Goal: Task Accomplishment & Management: Complete application form

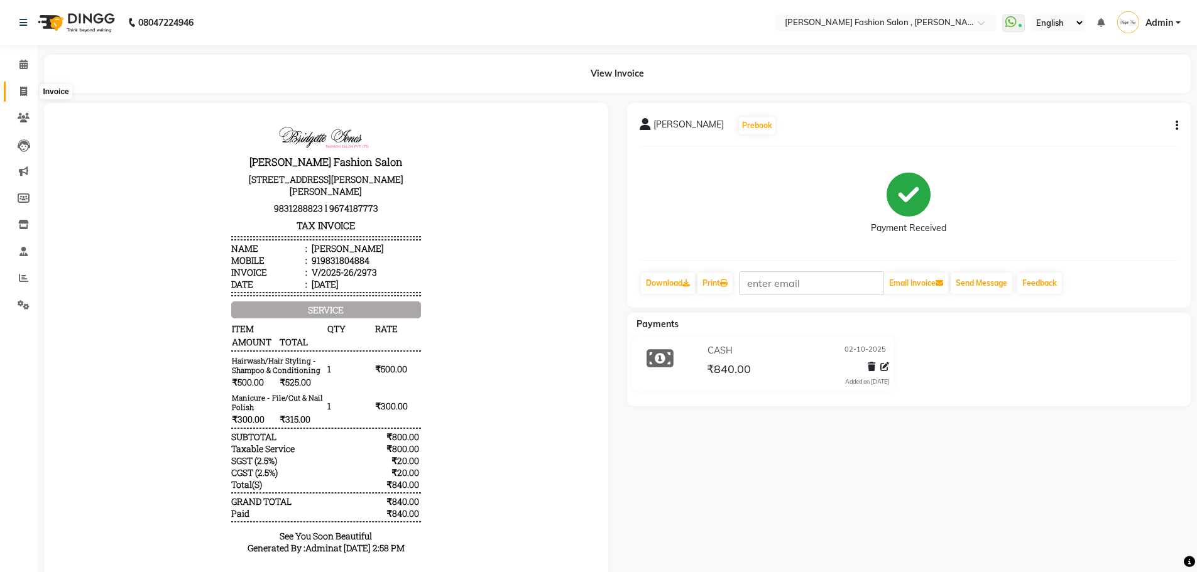
drag, startPoint x: 20, startPoint y: 84, endPoint x: 28, endPoint y: 89, distance: 8.7
click at [20, 85] on span at bounding box center [24, 92] width 22 height 14
select select "5233"
select select "service"
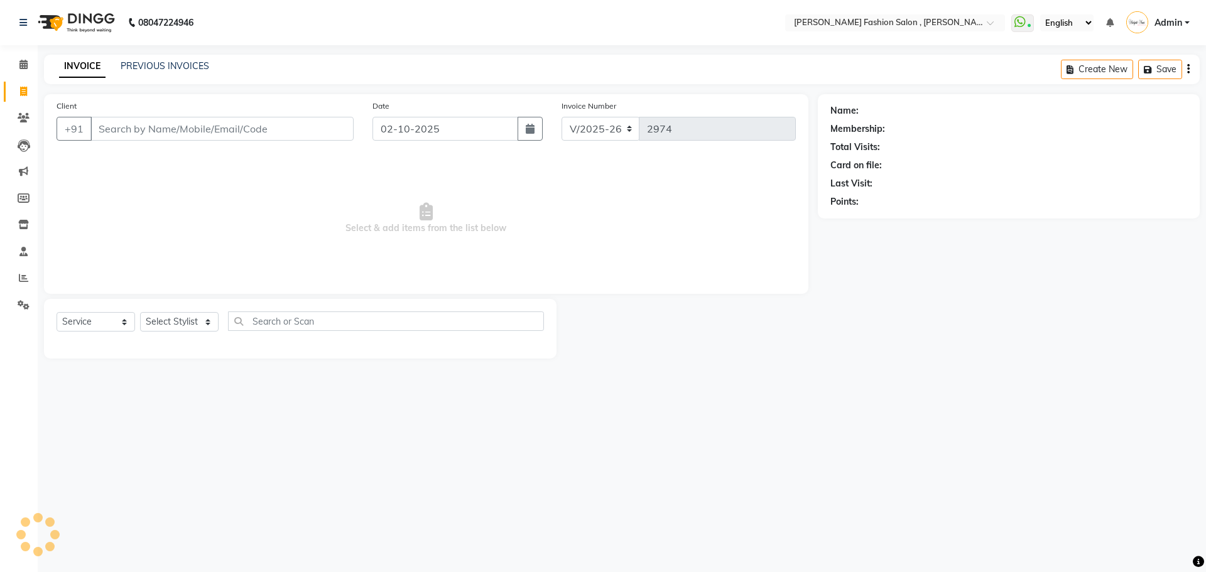
click at [109, 127] on input "Client" at bounding box center [221, 129] width 263 height 24
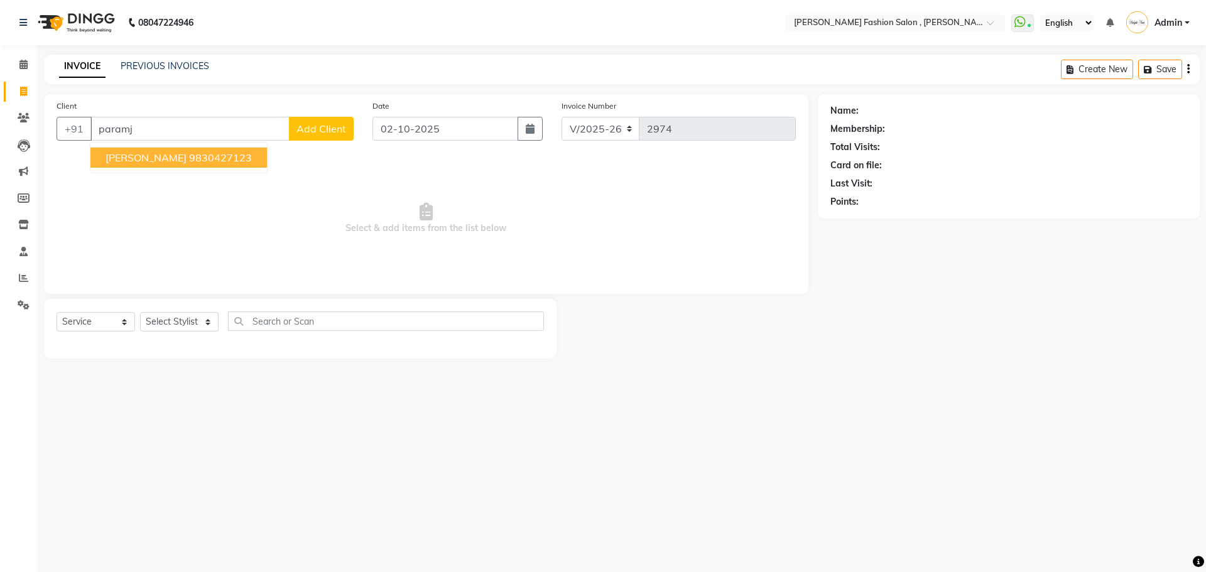
click at [123, 161] on span "[PERSON_NAME]" at bounding box center [146, 157] width 81 height 13
type input "9830427123"
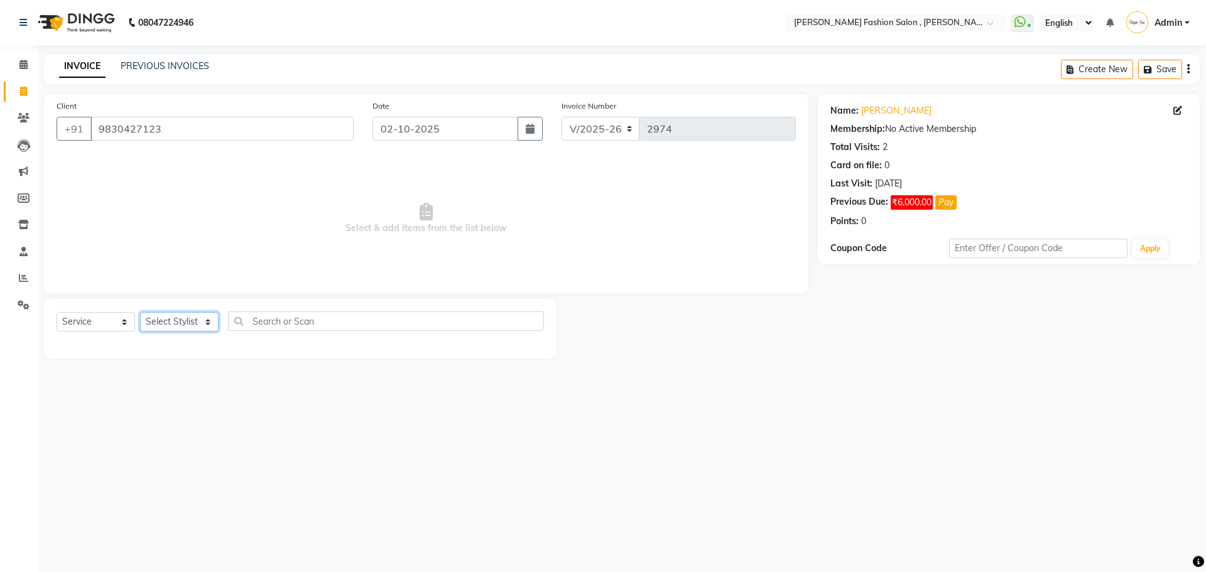
click at [200, 326] on select "Select Stylist [PERSON_NAME] [PERSON_NAME] [PERSON_NAME] [PERSON_NAME] [PERSON_…" at bounding box center [179, 321] width 79 height 19
select select "33874"
click at [140, 312] on select "Select Stylist [PERSON_NAME] [PERSON_NAME] [PERSON_NAME] [PERSON_NAME] [PERSON_…" at bounding box center [179, 321] width 79 height 19
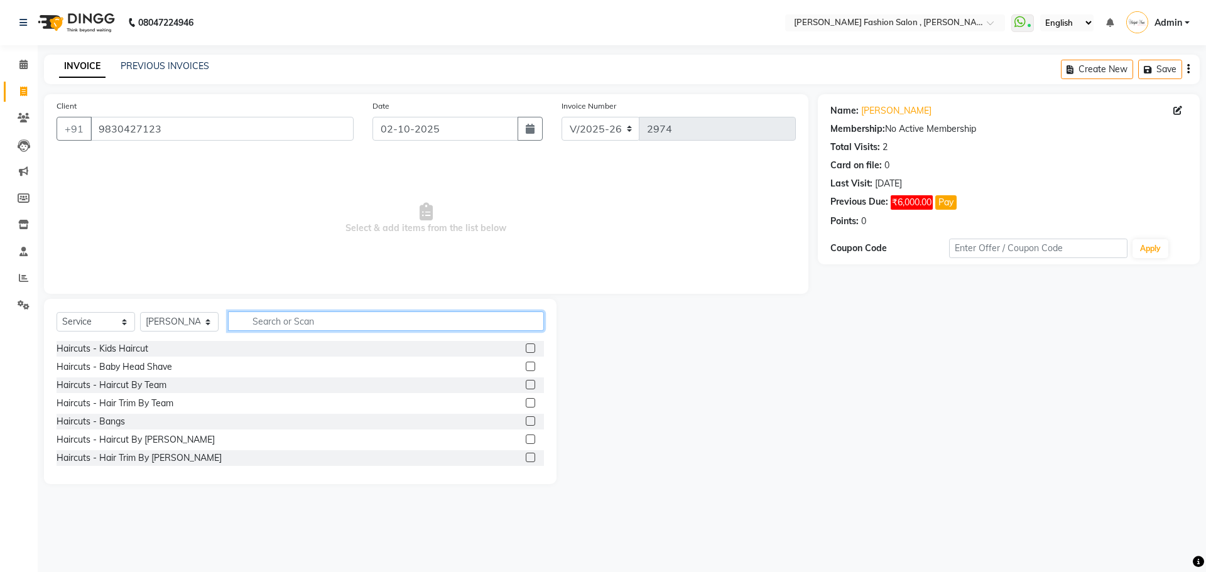
click at [269, 320] on input "text" at bounding box center [386, 321] width 316 height 19
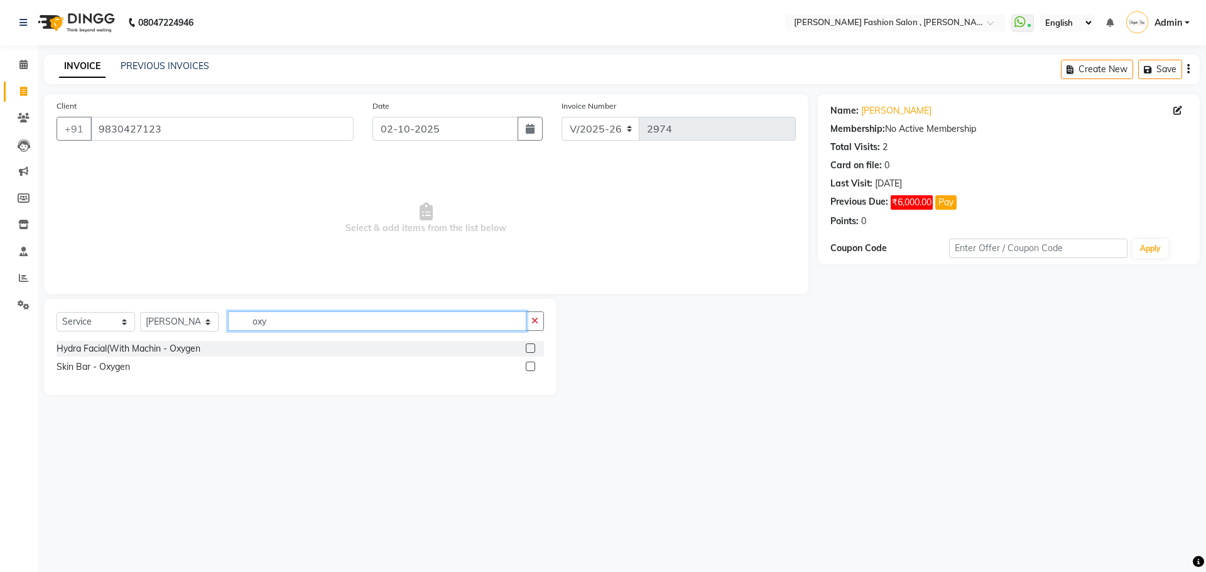
type input "oxy"
click at [530, 366] on label at bounding box center [530, 366] width 9 height 9
click at [530, 366] on input "checkbox" at bounding box center [530, 367] width 8 height 8
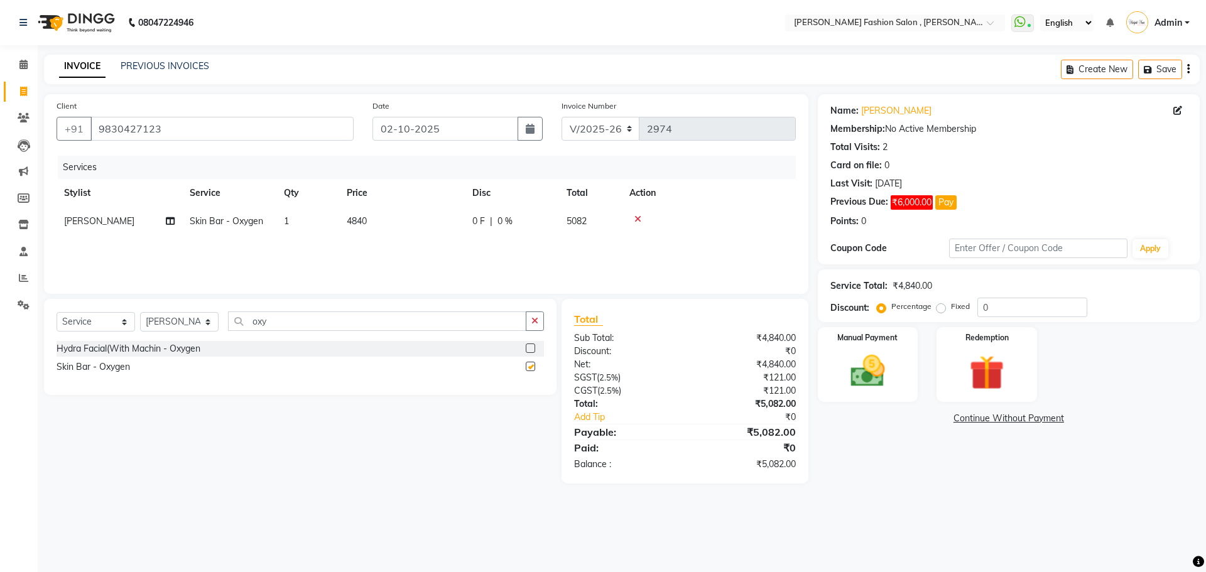
checkbox input "false"
drag, startPoint x: 274, startPoint y: 322, endPoint x: 197, endPoint y: 362, distance: 87.4
click at [197, 362] on div "Select Service Product Membership Package Voucher Prepaid Gift Card Select Styl…" at bounding box center [300, 347] width 513 height 96
click at [192, 323] on select "Select Stylist [PERSON_NAME] [PERSON_NAME] [PERSON_NAME] [PERSON_NAME] [PERSON_…" at bounding box center [179, 321] width 79 height 19
select select "33870"
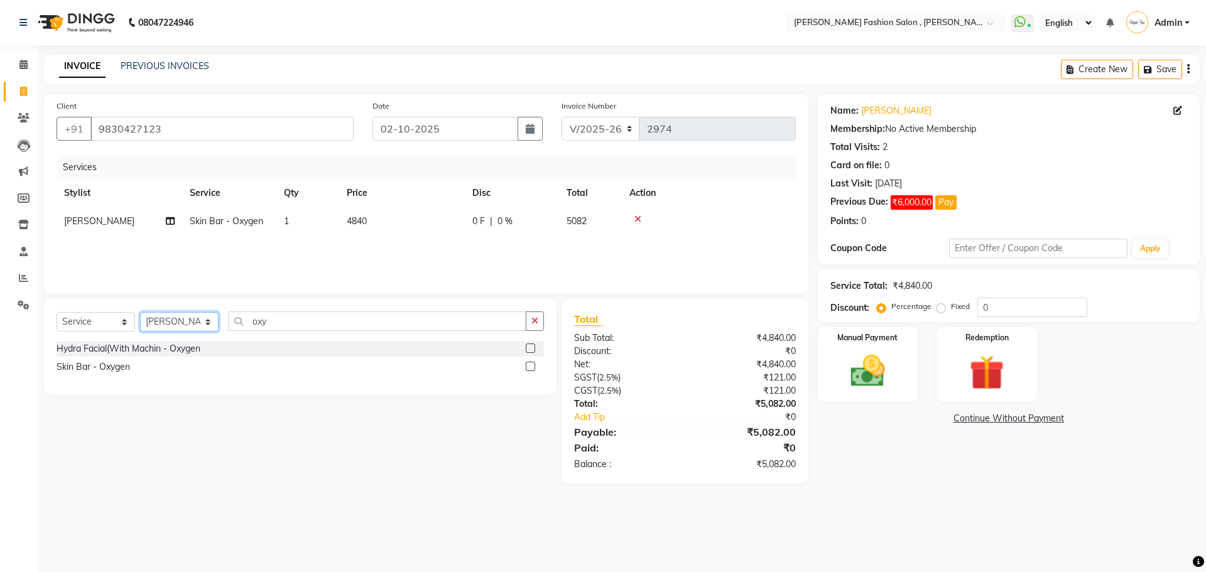
click at [140, 312] on select "Select Stylist [PERSON_NAME] [PERSON_NAME] [PERSON_NAME] [PERSON_NAME] [PERSON_…" at bounding box center [179, 321] width 79 height 19
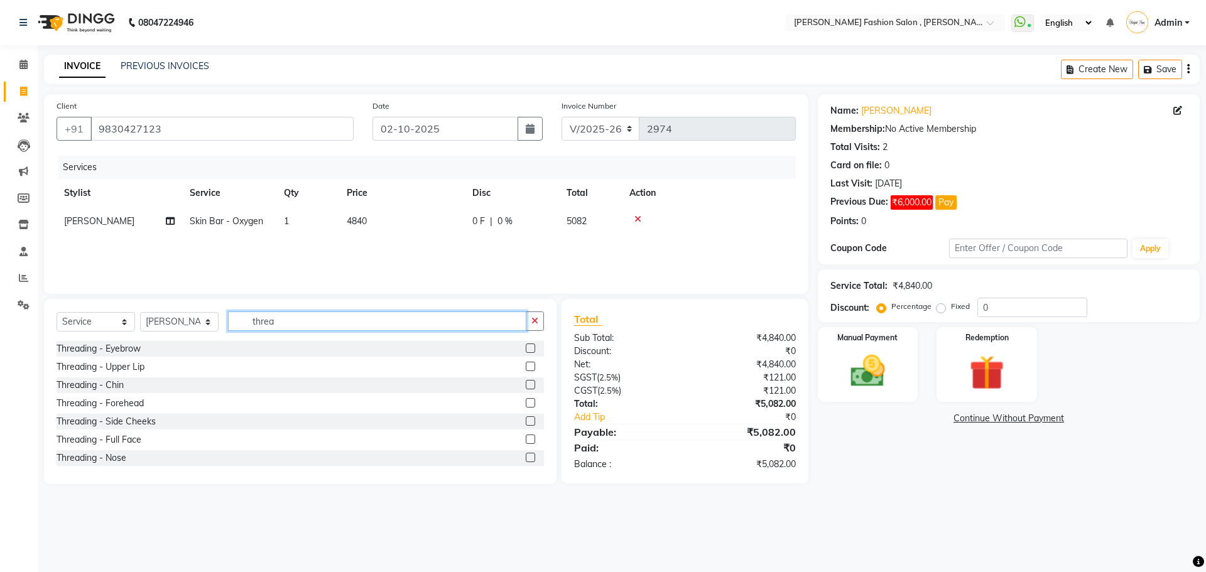
type input "threa"
click at [526, 349] on label at bounding box center [530, 348] width 9 height 9
click at [526, 349] on input "checkbox" at bounding box center [530, 349] width 8 height 8
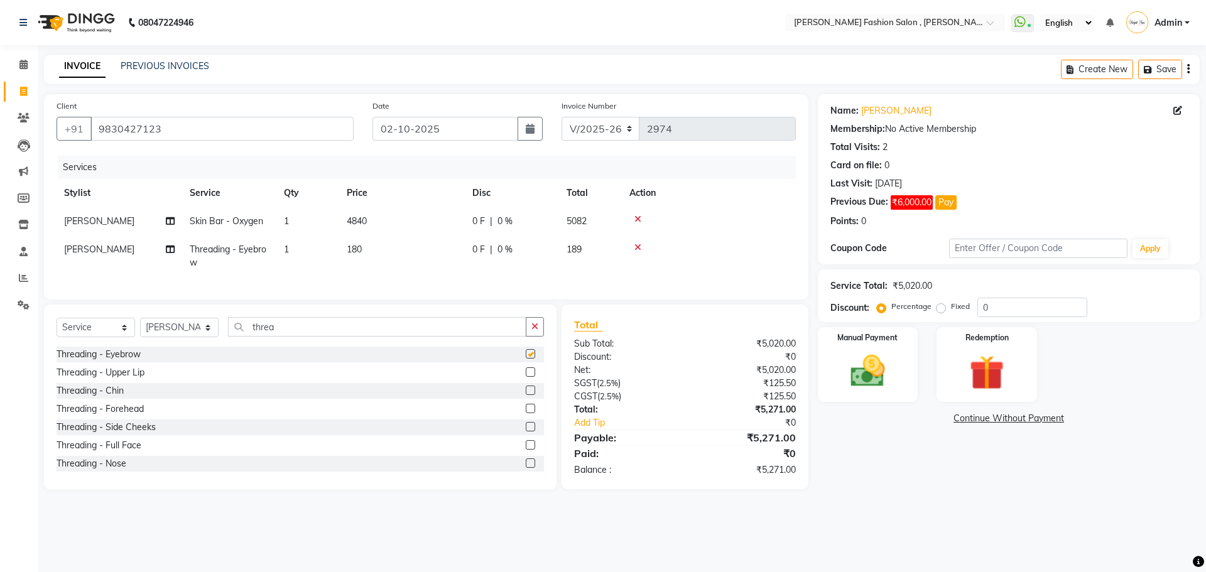
checkbox input "false"
click at [636, 246] on icon at bounding box center [637, 247] width 7 height 9
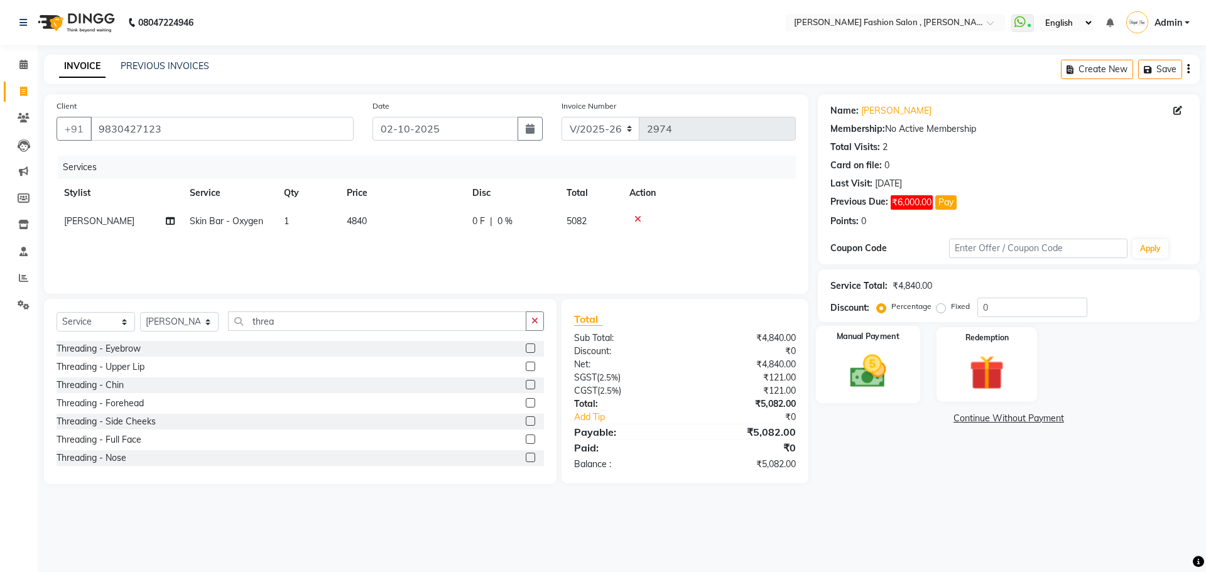
click at [900, 379] on div "Manual Payment" at bounding box center [867, 364] width 104 height 77
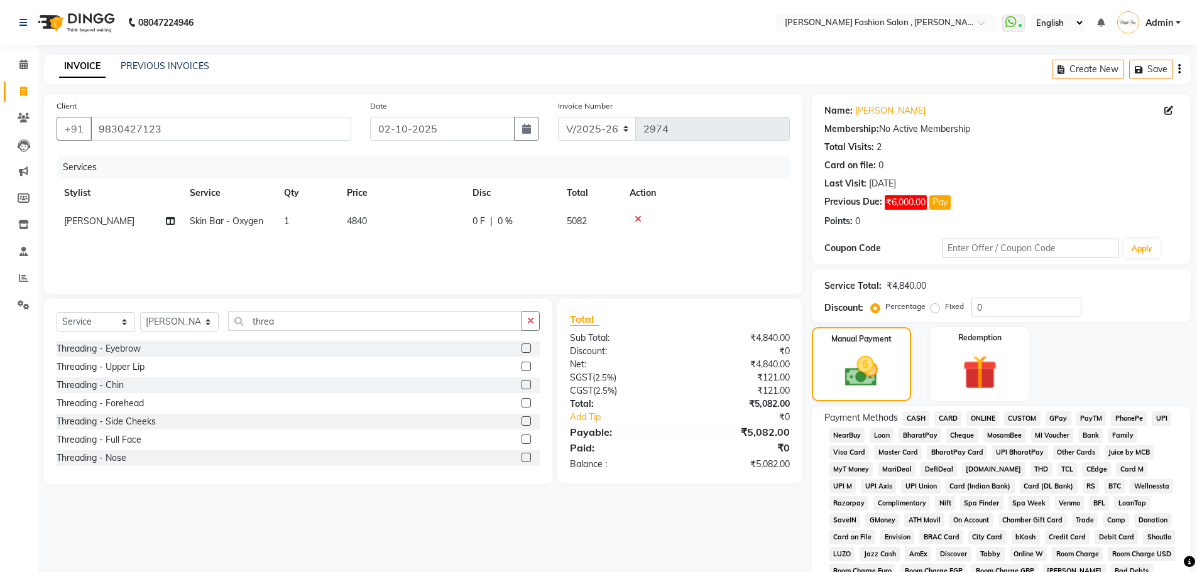
click at [910, 417] on span "CASH" at bounding box center [916, 418] width 27 height 14
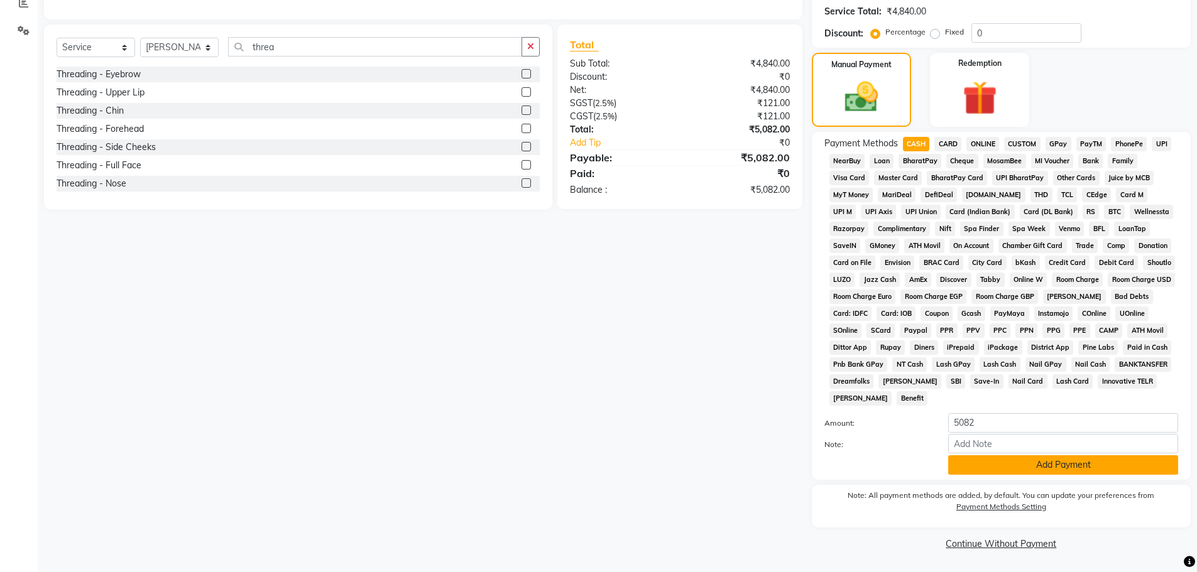
click at [1156, 456] on button "Add Payment" at bounding box center [1063, 464] width 230 height 19
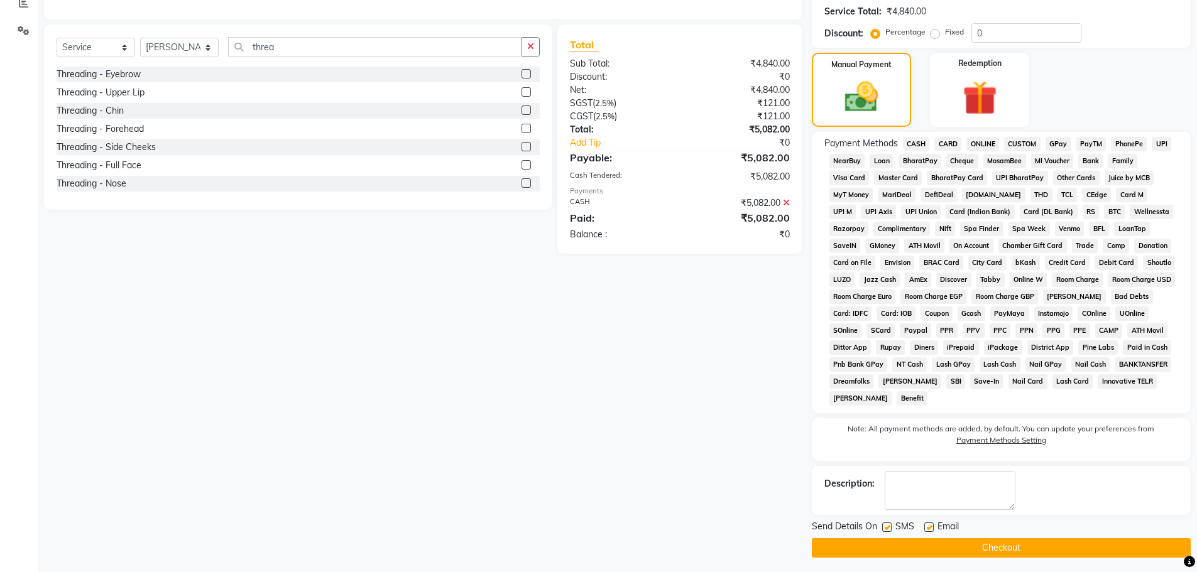
click at [1150, 540] on button "Checkout" at bounding box center [1001, 547] width 379 height 19
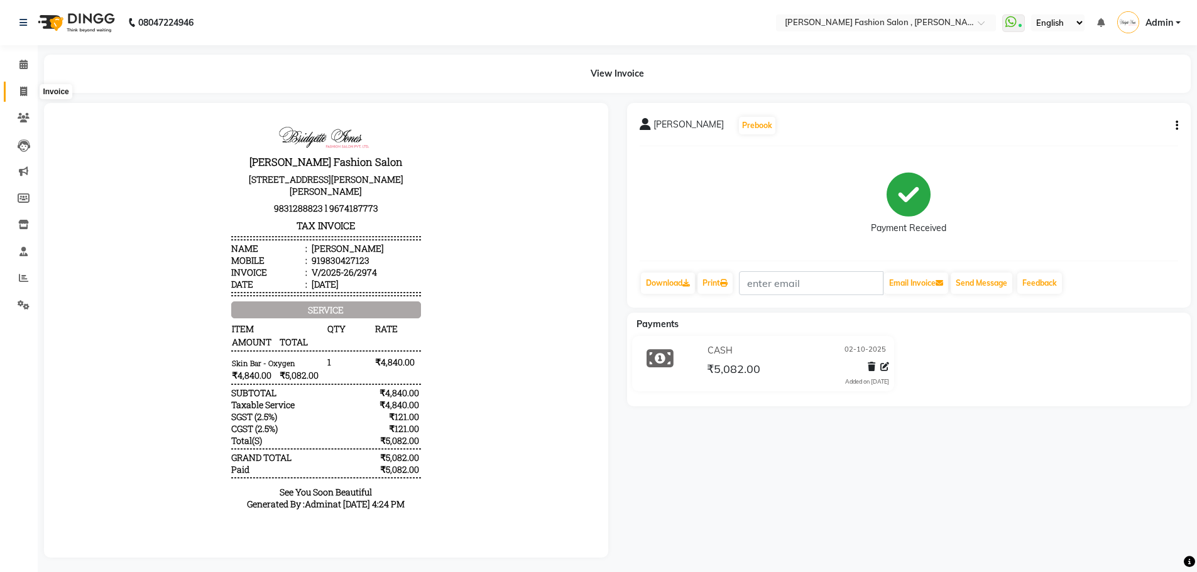
click at [26, 85] on span at bounding box center [24, 92] width 22 height 14
select select "5233"
select select "service"
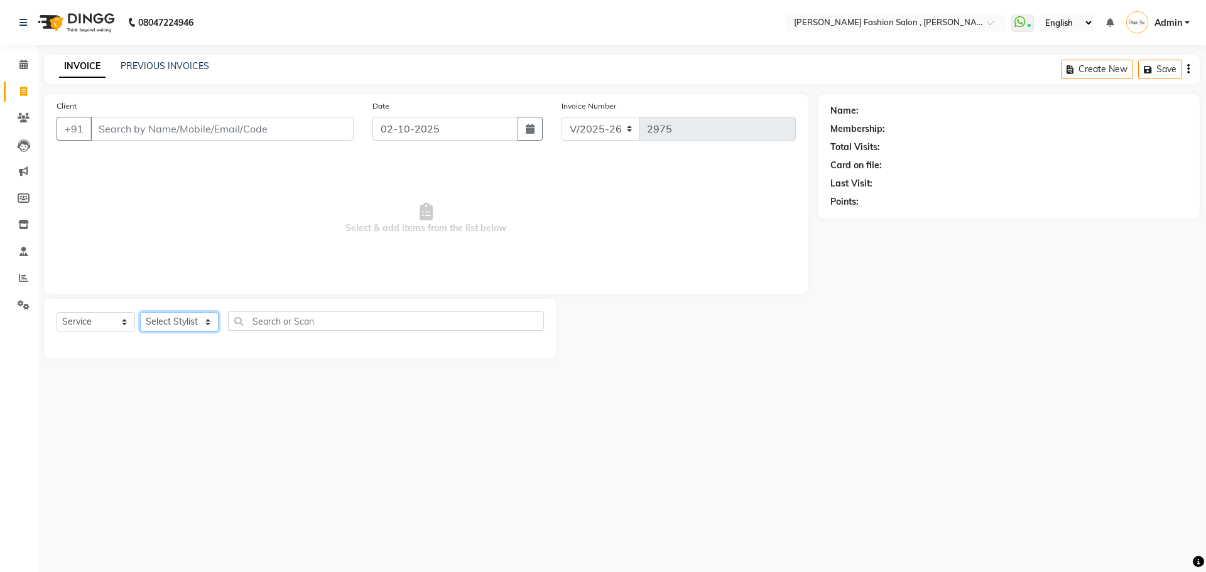
click at [209, 320] on select "Select Stylist" at bounding box center [179, 321] width 79 height 19
select select "33872"
click at [140, 312] on select "Select Stylist [PERSON_NAME] [PERSON_NAME] [PERSON_NAME] [PERSON_NAME] [PERSON_…" at bounding box center [179, 321] width 79 height 19
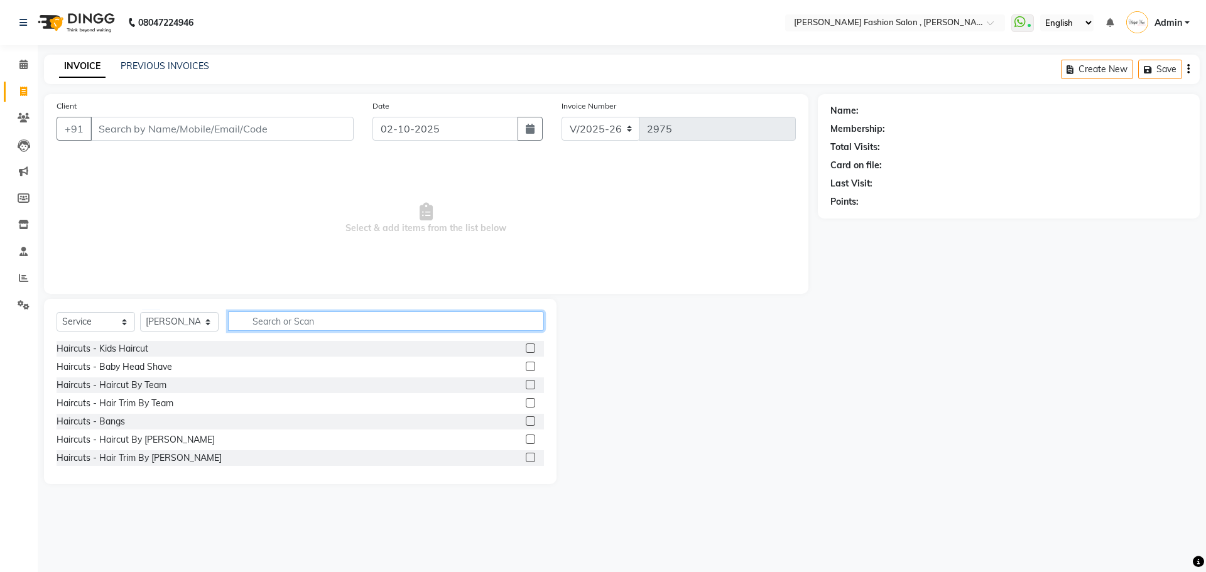
click at [266, 325] on input "text" at bounding box center [386, 321] width 316 height 19
type input "hair"
click at [526, 386] on label at bounding box center [530, 384] width 9 height 9
click at [526, 386] on input "checkbox" at bounding box center [530, 385] width 8 height 8
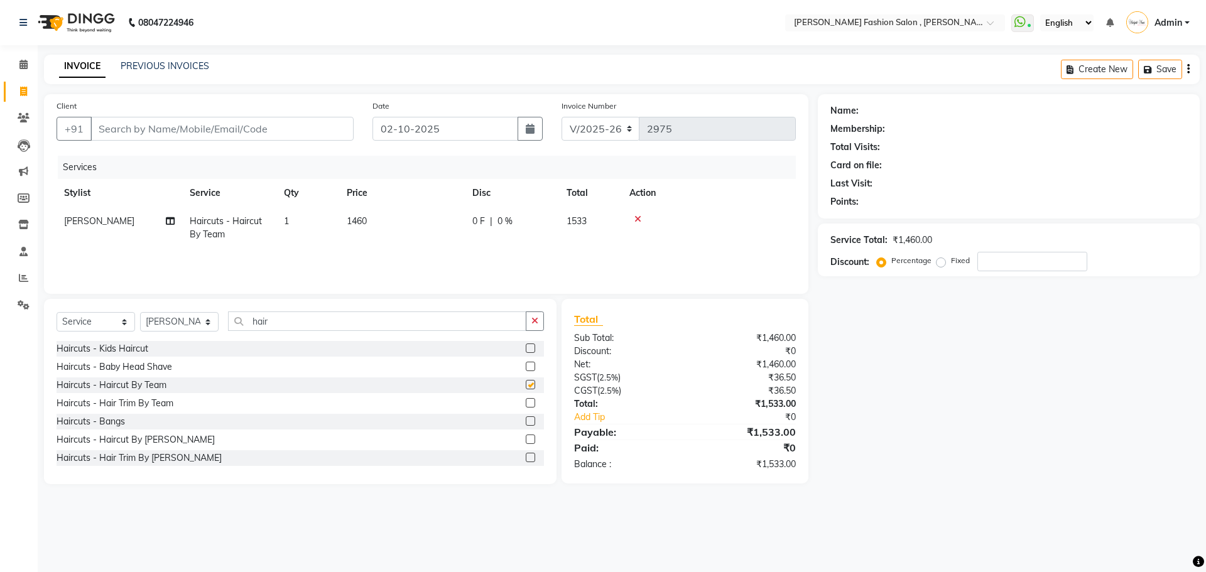
checkbox input "false"
click at [638, 221] on icon at bounding box center [637, 219] width 7 height 9
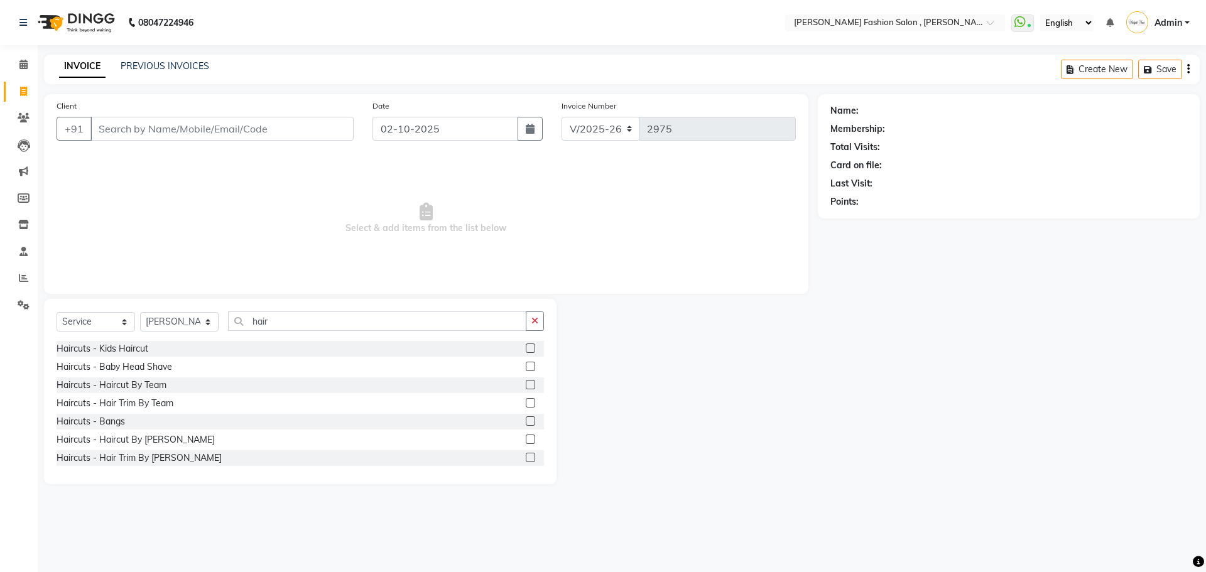
click at [526, 400] on label at bounding box center [530, 402] width 9 height 9
click at [526, 400] on input "checkbox" at bounding box center [530, 404] width 8 height 8
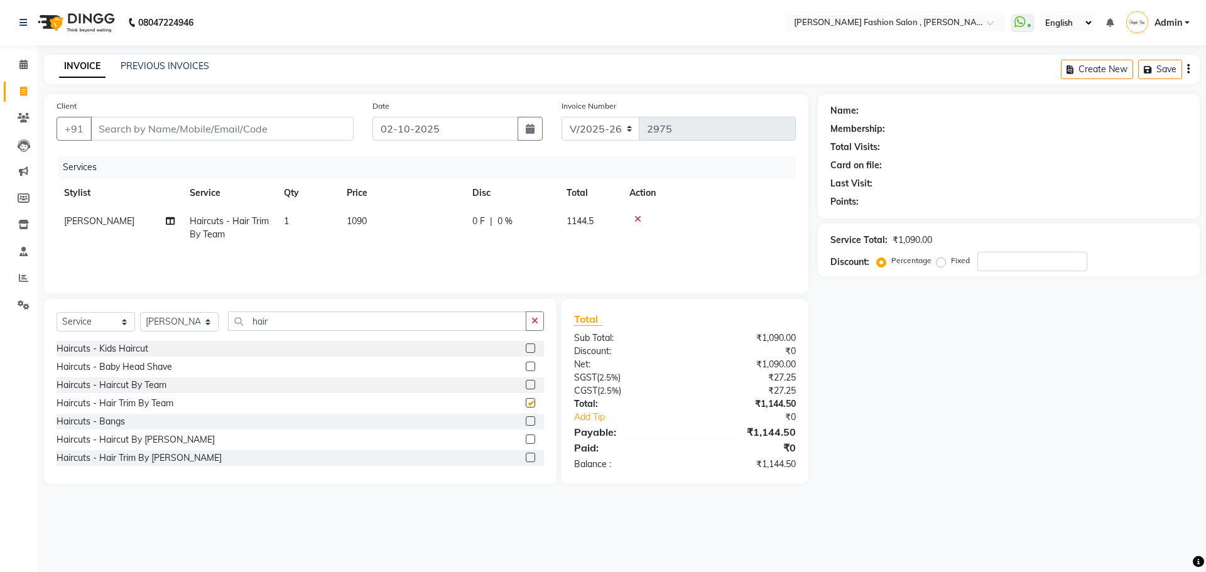
checkbox input "false"
click at [176, 124] on input "Client" at bounding box center [221, 129] width 263 height 24
type input "9"
type input "0"
type input "9903999966"
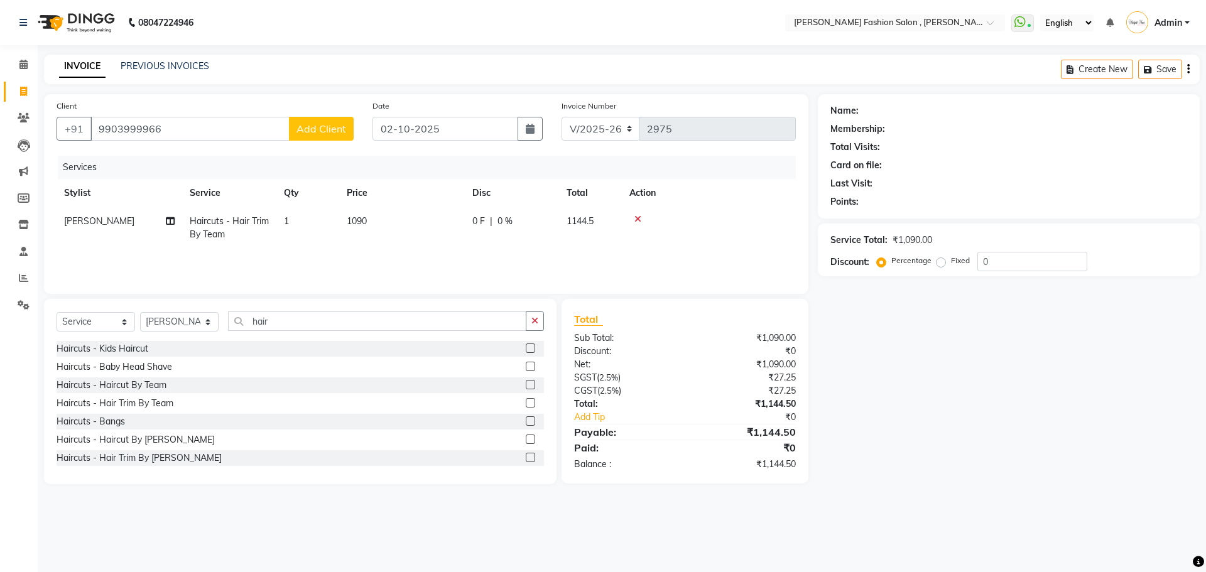
click at [315, 133] on span "Add Client" at bounding box center [322, 129] width 50 height 13
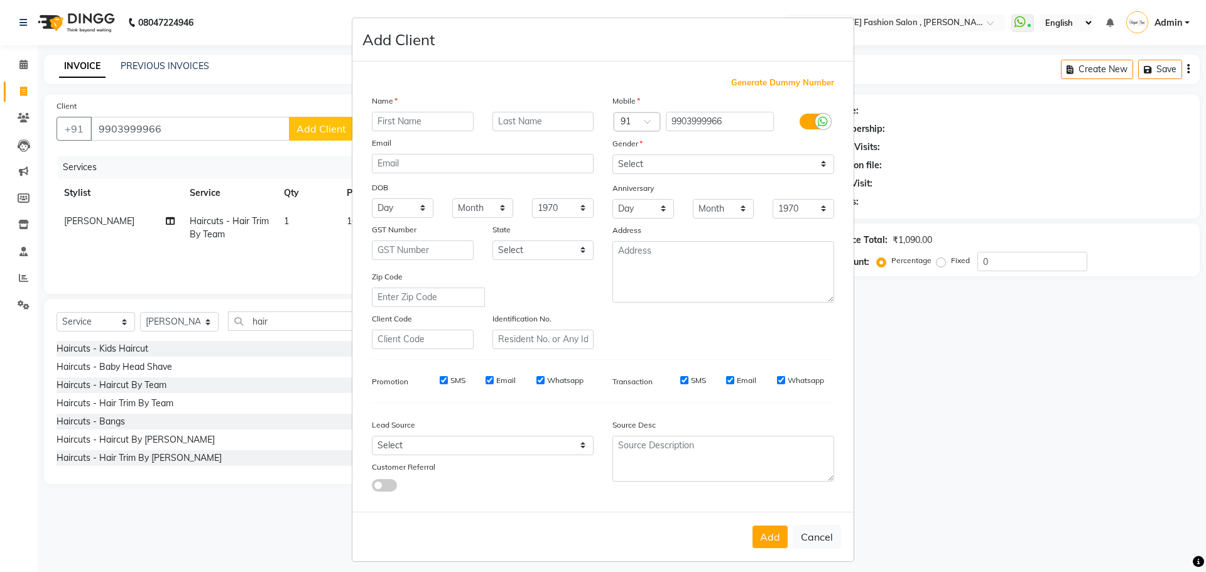
click at [390, 121] on input "text" at bounding box center [423, 121] width 102 height 19
click at [386, 121] on input "neha" at bounding box center [423, 121] width 102 height 19
type input "nehha"
click at [557, 122] on input "text" at bounding box center [544, 121] width 102 height 19
type input "s"
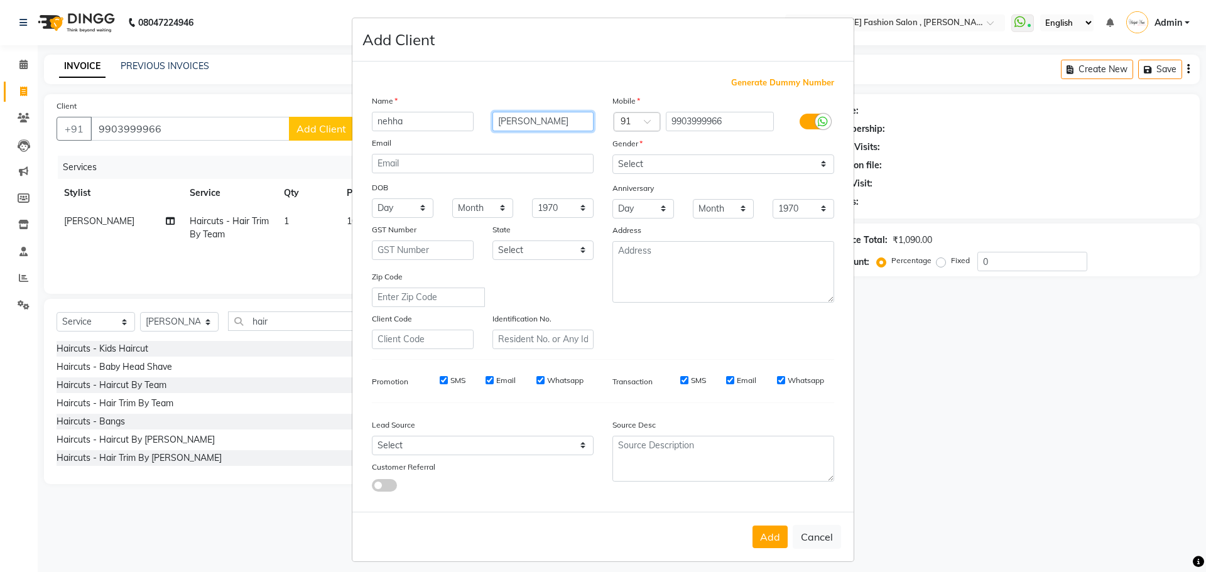
type input "[PERSON_NAME]"
drag, startPoint x: 816, startPoint y: 161, endPoint x: 816, endPoint y: 171, distance: 10.1
click at [816, 161] on select "Select [DEMOGRAPHIC_DATA] [DEMOGRAPHIC_DATA] Other Prefer Not To Say" at bounding box center [724, 164] width 222 height 19
select select "[DEMOGRAPHIC_DATA]"
click at [613, 155] on select "Select [DEMOGRAPHIC_DATA] [DEMOGRAPHIC_DATA] Other Prefer Not To Say" at bounding box center [724, 164] width 222 height 19
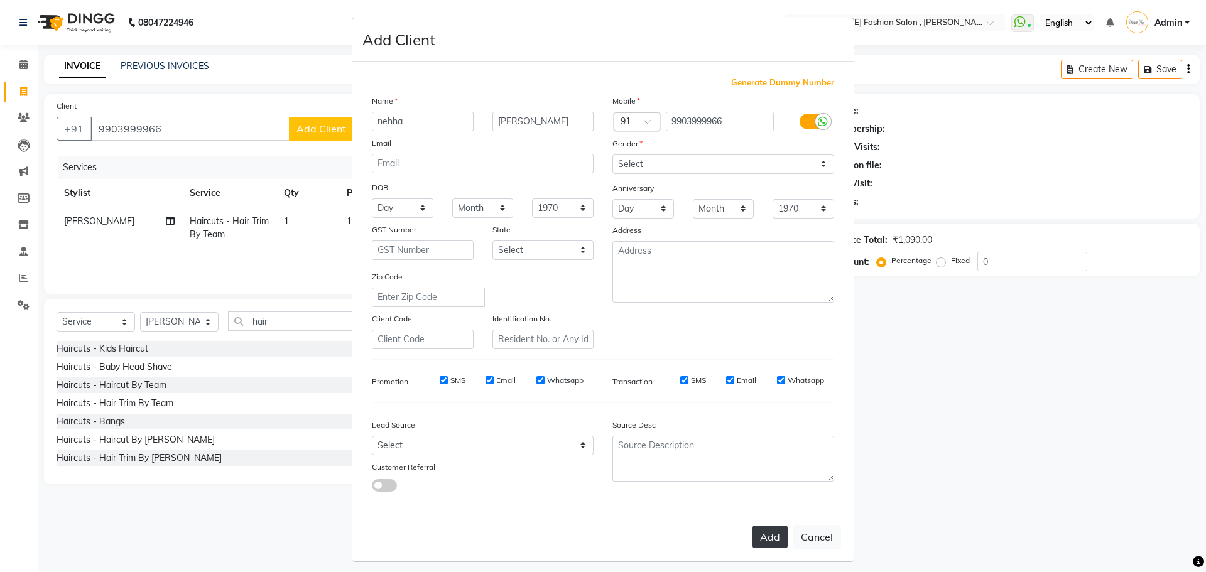
click at [776, 531] on button "Add" at bounding box center [770, 537] width 35 height 23
select select
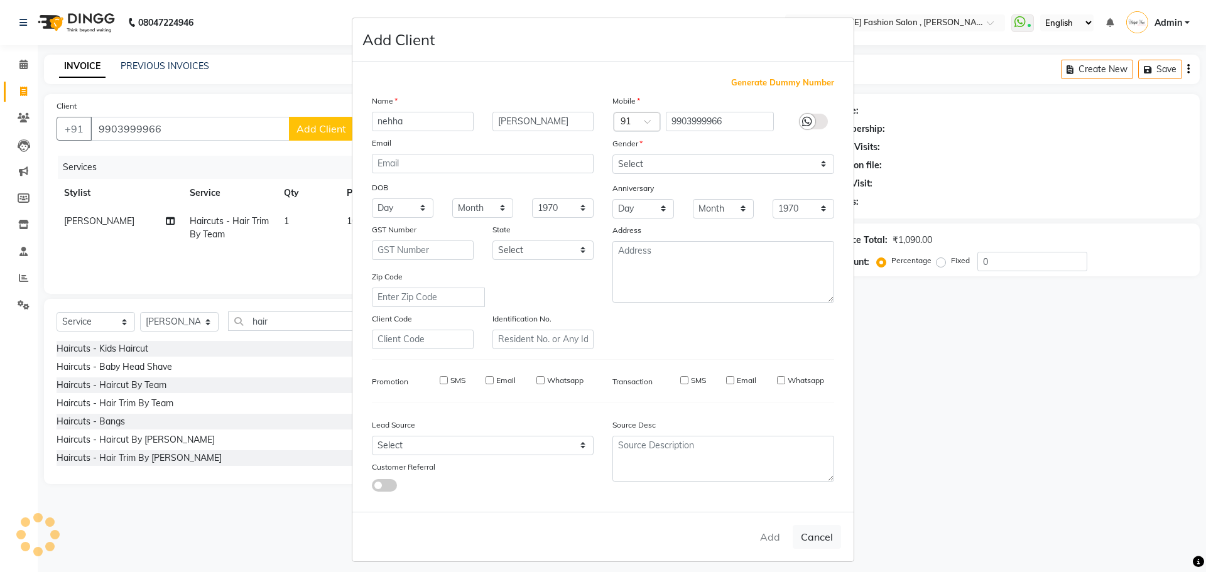
select select
checkbox input "false"
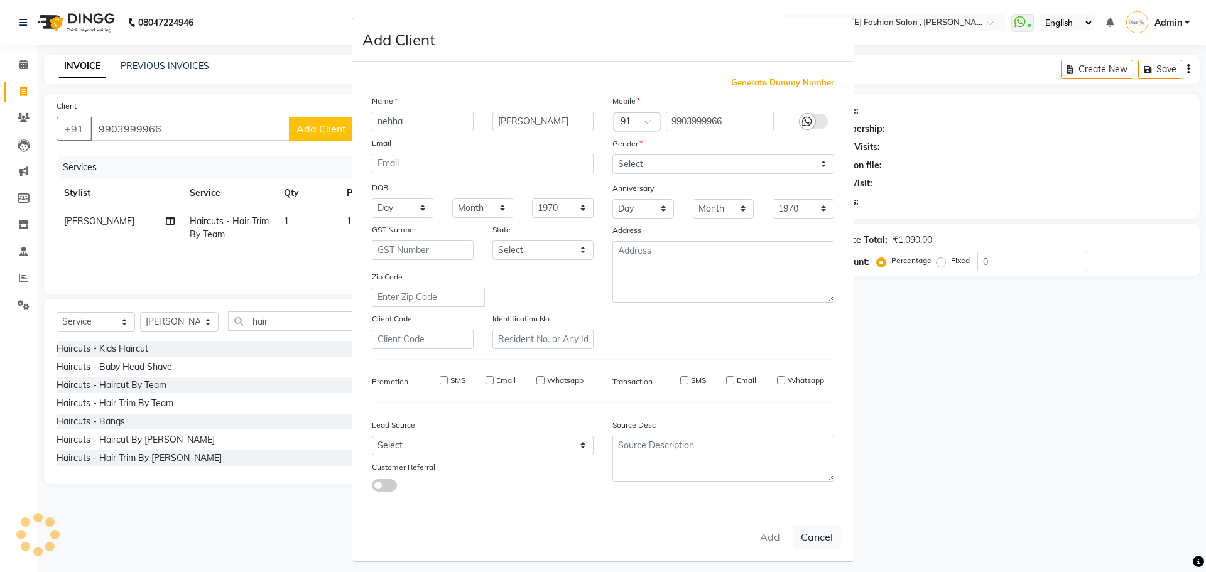
checkbox input "false"
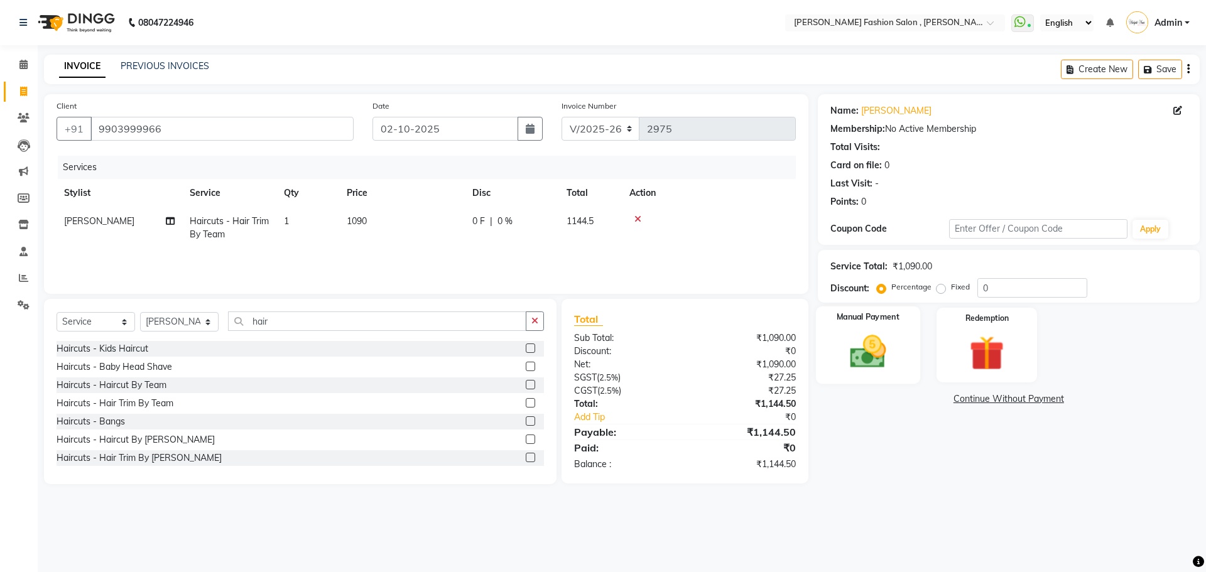
click at [886, 350] on img at bounding box center [868, 351] width 58 height 41
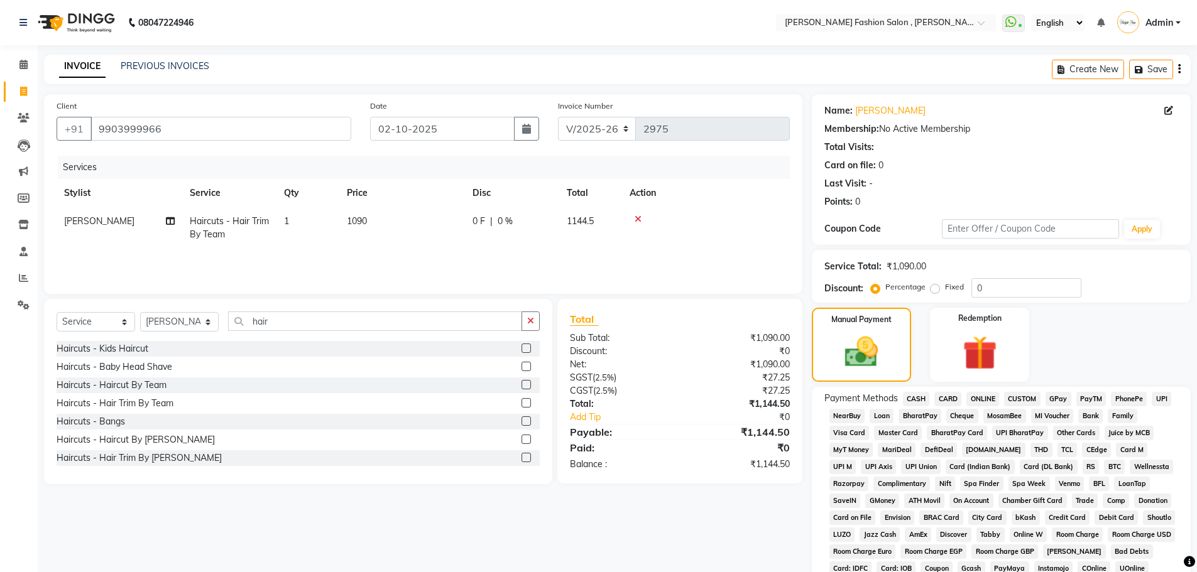
drag, startPoint x: 915, startPoint y: 397, endPoint x: 922, endPoint y: 397, distance: 6.9
click at [915, 396] on span "CASH" at bounding box center [916, 399] width 27 height 14
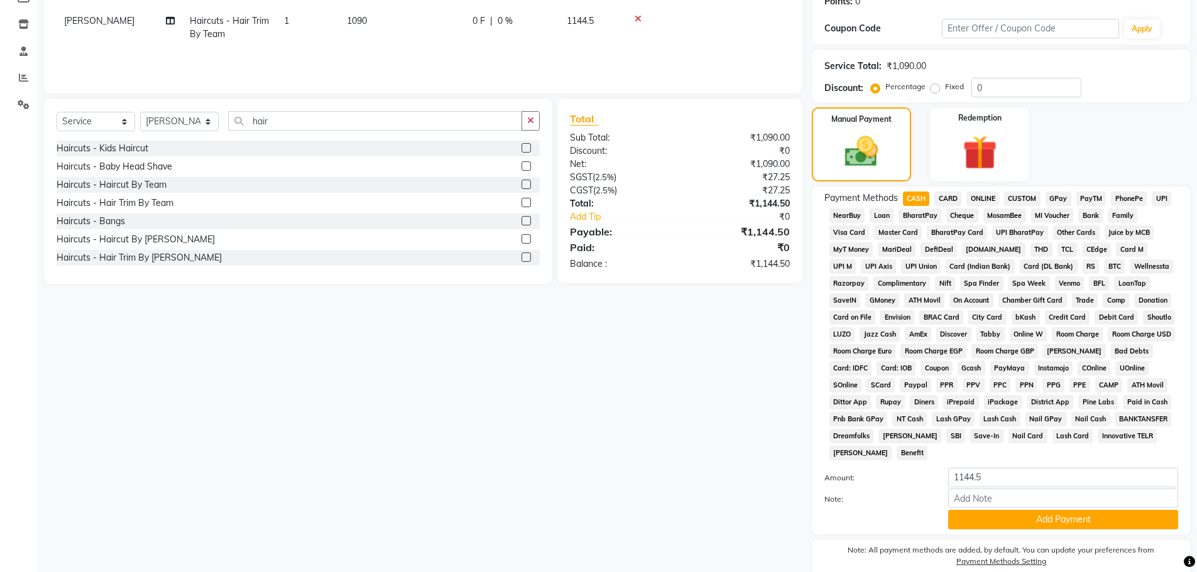
scroll to position [255, 0]
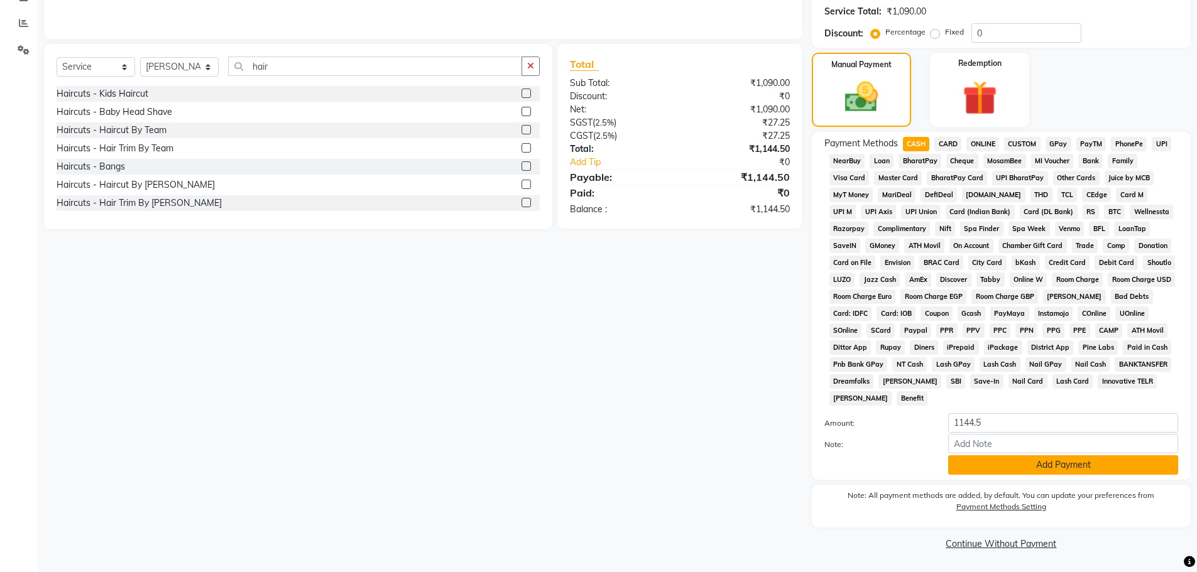
click at [1047, 463] on button "Add Payment" at bounding box center [1063, 464] width 230 height 19
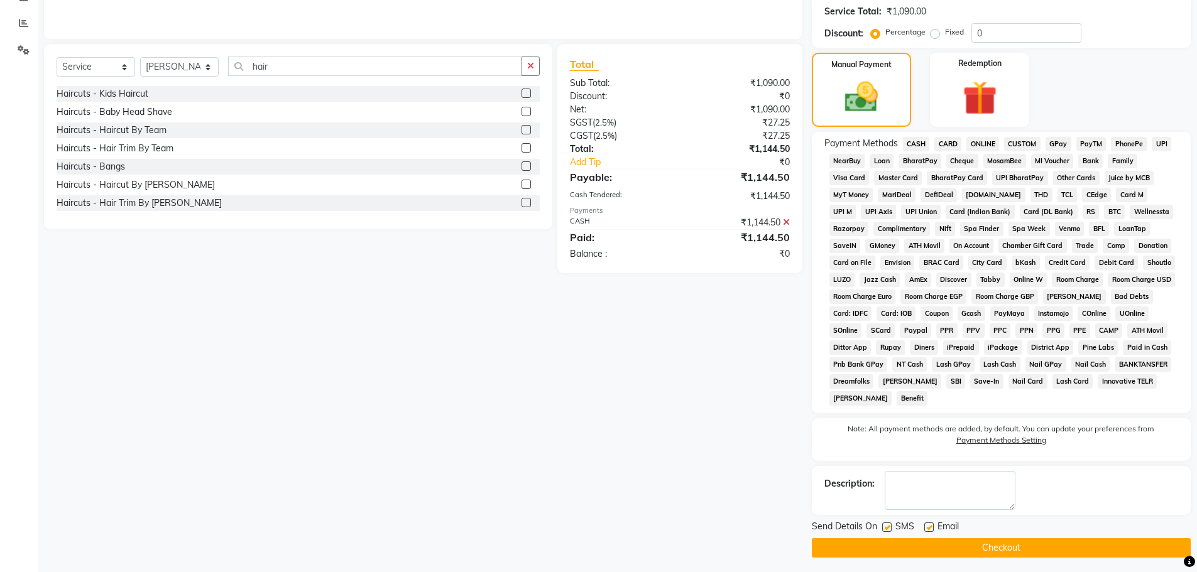
click at [1033, 545] on button "Checkout" at bounding box center [1001, 547] width 379 height 19
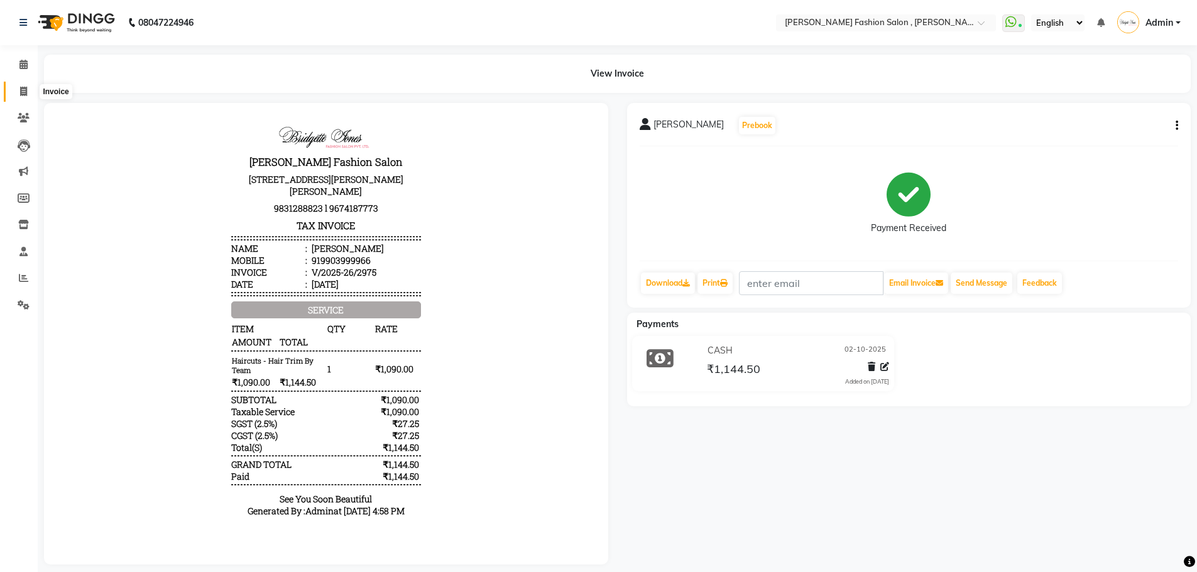
click at [20, 90] on icon at bounding box center [23, 91] width 7 height 9
select select "service"
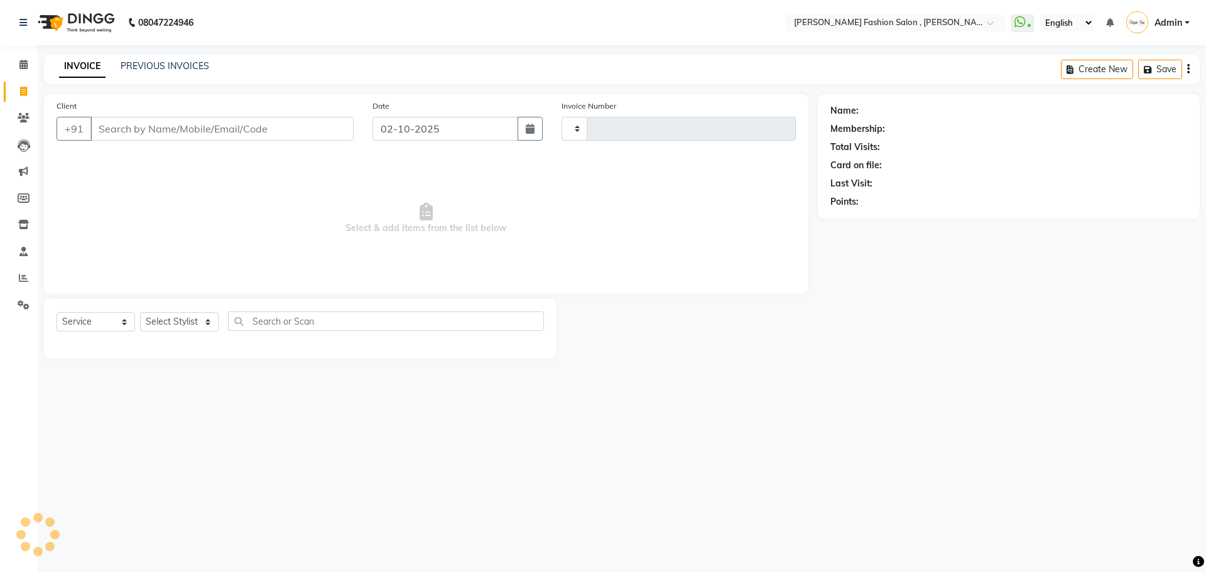
type input "2976"
select select "5233"
click at [128, 133] on input "Client" at bounding box center [221, 129] width 263 height 24
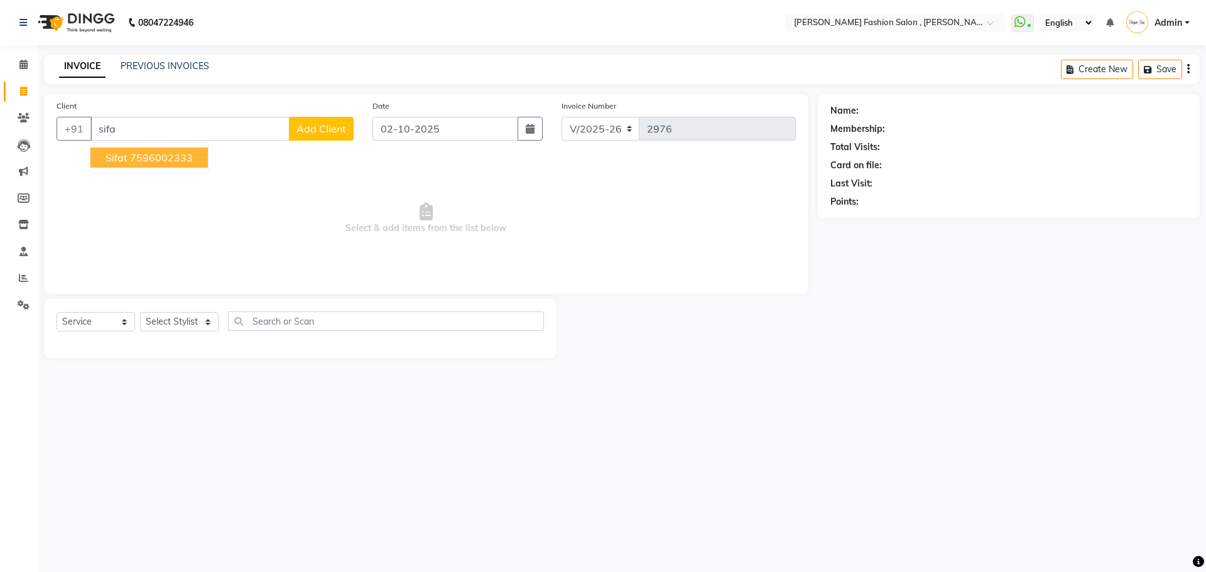
click at [141, 154] on ngb-highlight "7596002333" at bounding box center [161, 157] width 63 height 13
type input "7596002333"
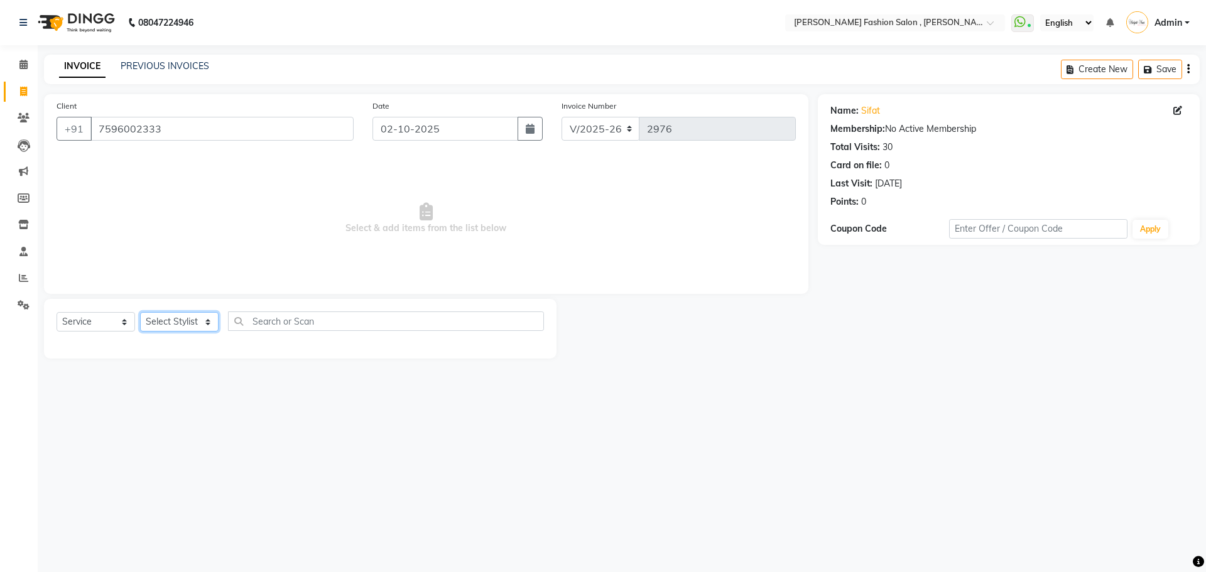
click at [209, 325] on select "Select Stylist [PERSON_NAME] [PERSON_NAME] [PERSON_NAME] [PERSON_NAME] [PERSON_…" at bounding box center [179, 321] width 79 height 19
select select "33875"
click at [140, 312] on select "Select Stylist [PERSON_NAME] [PERSON_NAME] [PERSON_NAME] [PERSON_NAME] [PERSON_…" at bounding box center [179, 321] width 79 height 19
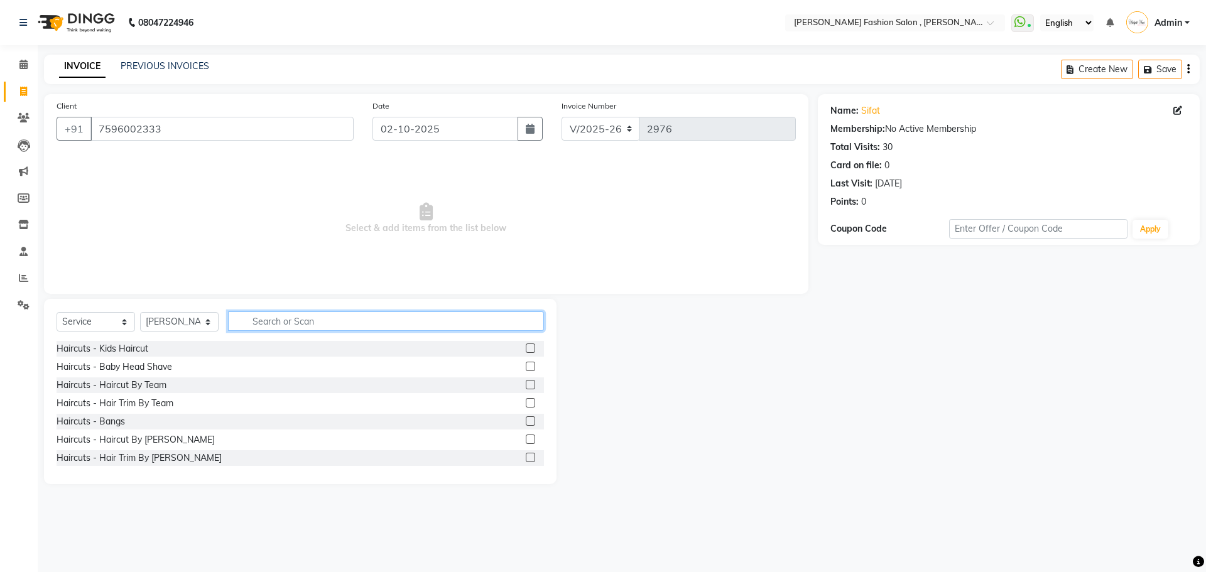
click at [271, 320] on input "text" at bounding box center [386, 321] width 316 height 19
type input "shampoo"
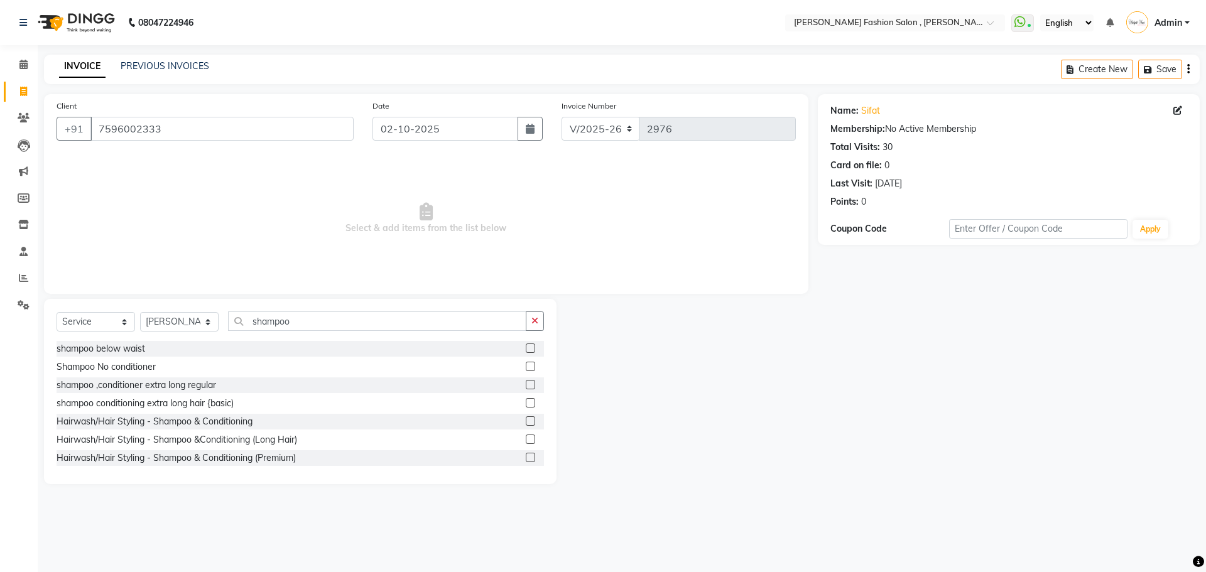
click at [526, 440] on label at bounding box center [530, 439] width 9 height 9
click at [526, 440] on input "checkbox" at bounding box center [530, 440] width 8 height 8
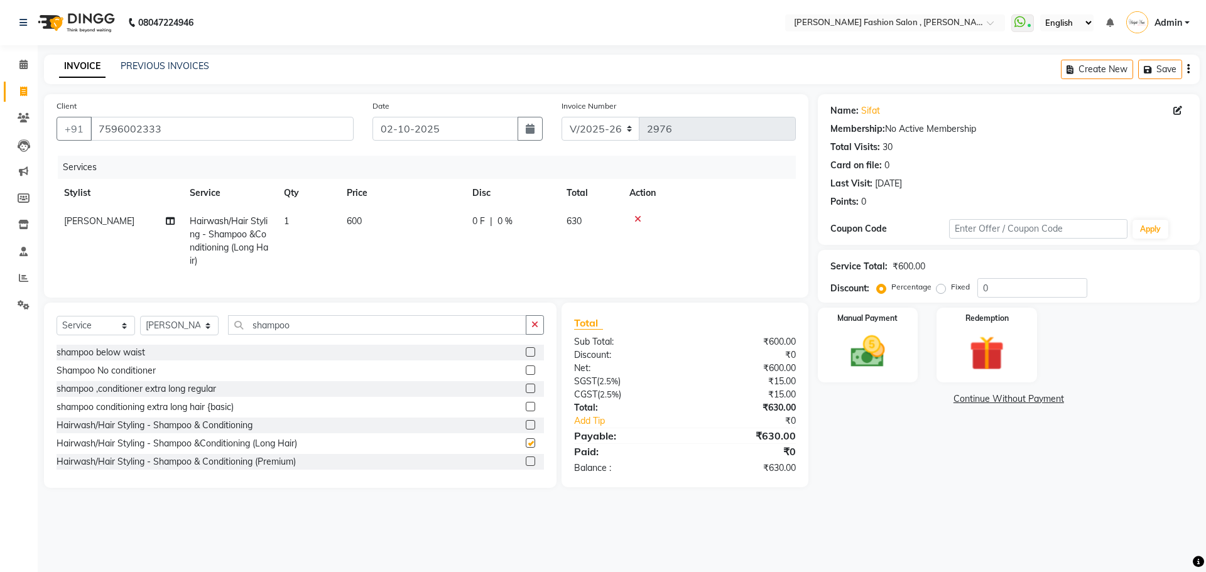
checkbox input "false"
click at [364, 243] on td "600" at bounding box center [402, 241] width 126 height 68
select select "33875"
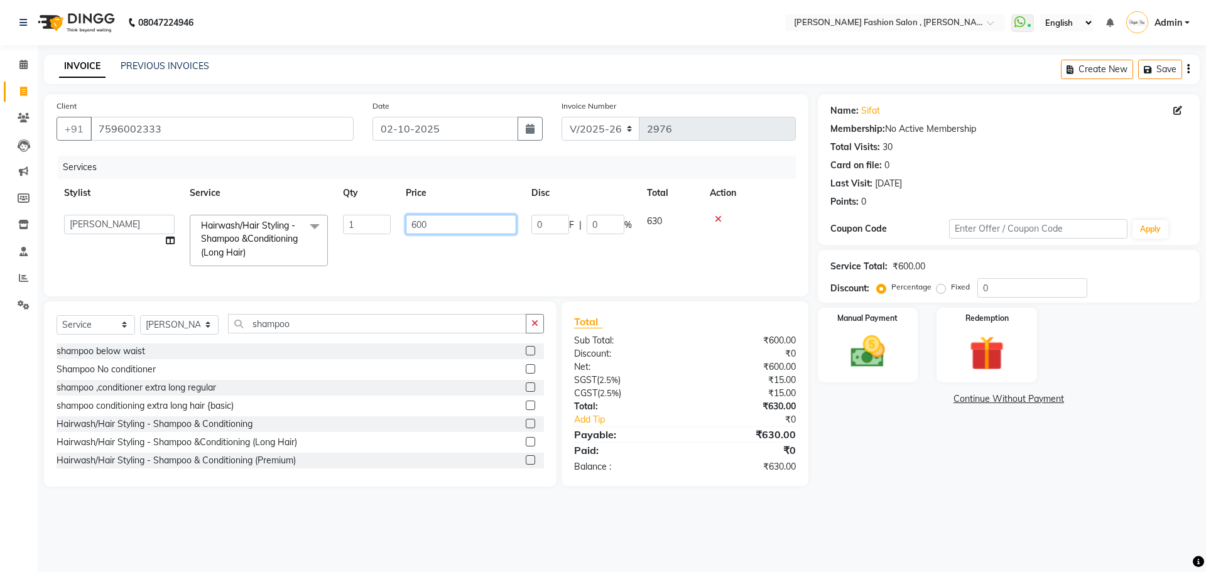
drag, startPoint x: 401, startPoint y: 251, endPoint x: 370, endPoint y: 263, distance: 33.2
click at [370, 263] on tr "[PERSON_NAME] [PERSON_NAME] Babu [PERSON_NAME] [PERSON_NAME] [PERSON_NAME] [PER…" at bounding box center [426, 240] width 739 height 67
type input "750"
click at [370, 263] on tr "[PERSON_NAME] [PERSON_NAME] Babu [PERSON_NAME] [PERSON_NAME] [PERSON_NAME] [PER…" at bounding box center [426, 240] width 739 height 67
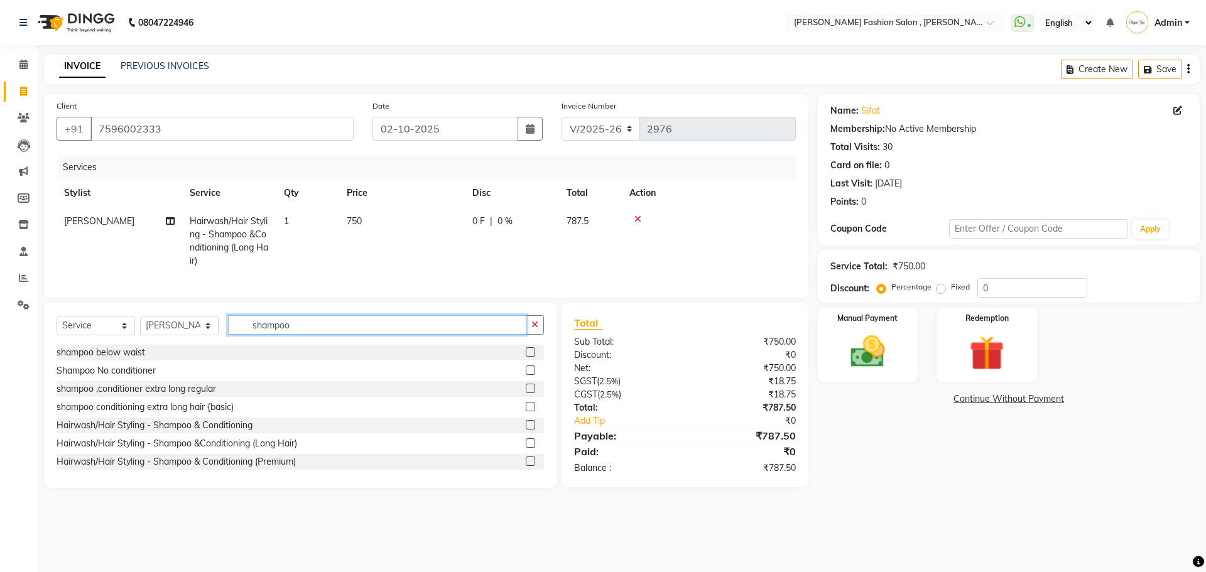
drag, startPoint x: 270, startPoint y: 344, endPoint x: 177, endPoint y: 372, distance: 97.2
click at [177, 372] on div "Select Service Product Membership Package Voucher Prepaid Gift Card Select Styl…" at bounding box center [300, 395] width 513 height 185
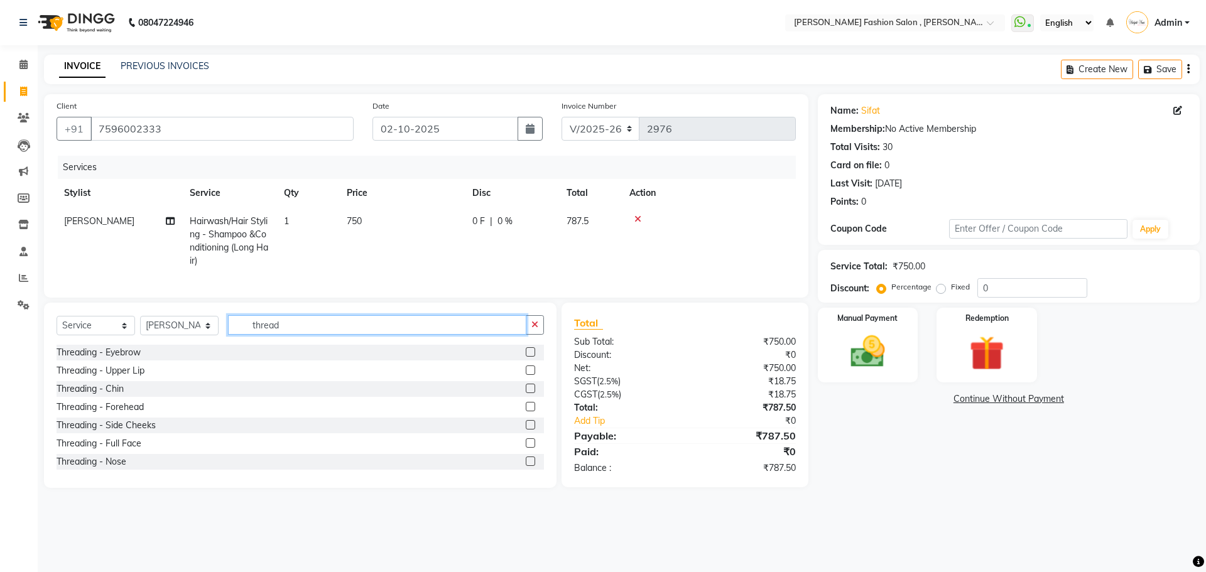
type input "thread"
click at [526, 357] on label at bounding box center [530, 351] width 9 height 9
click at [526, 357] on input "checkbox" at bounding box center [530, 353] width 8 height 8
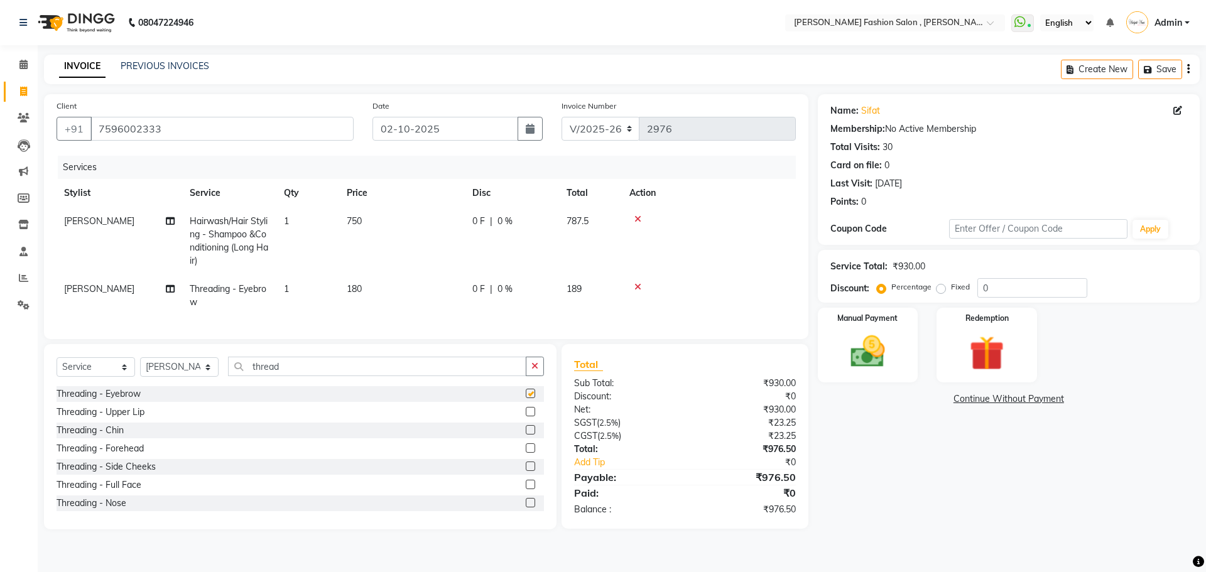
checkbox input "false"
click at [1160, 65] on button "Save" at bounding box center [1160, 69] width 44 height 19
click at [876, 337] on img at bounding box center [868, 351] width 58 height 41
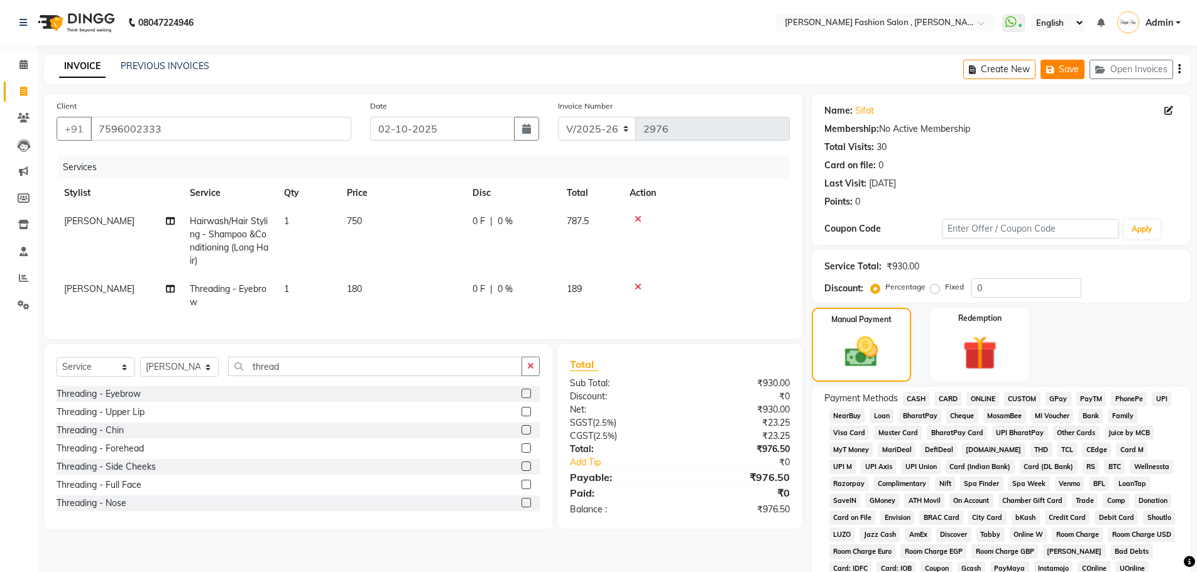
click at [1069, 60] on button "Save" at bounding box center [1062, 69] width 44 height 19
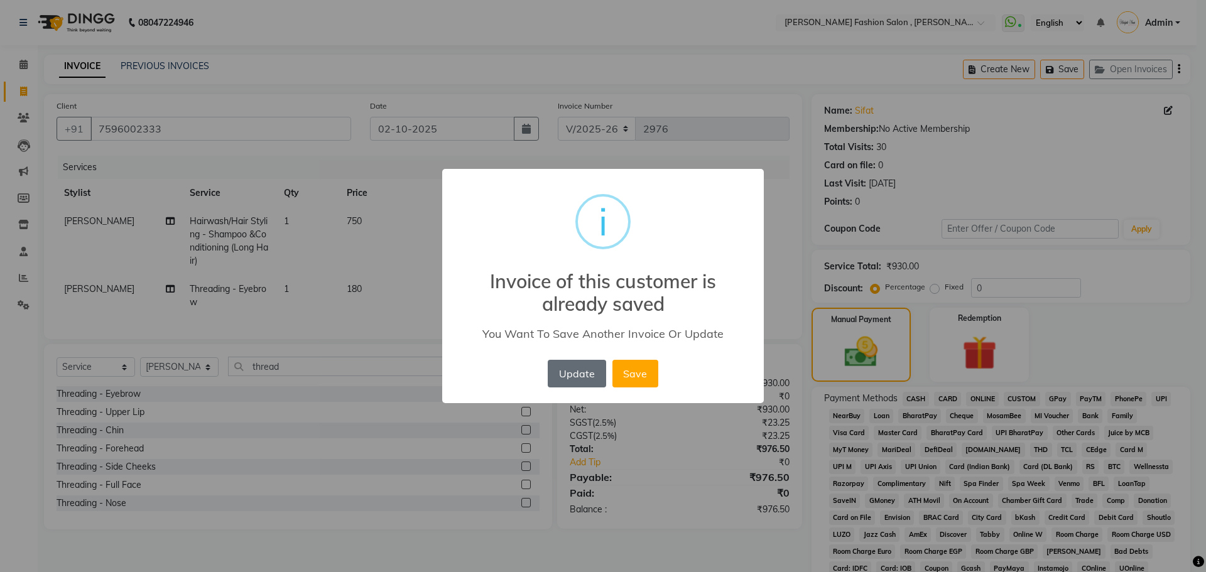
click at [577, 367] on button "Update" at bounding box center [577, 374] width 58 height 28
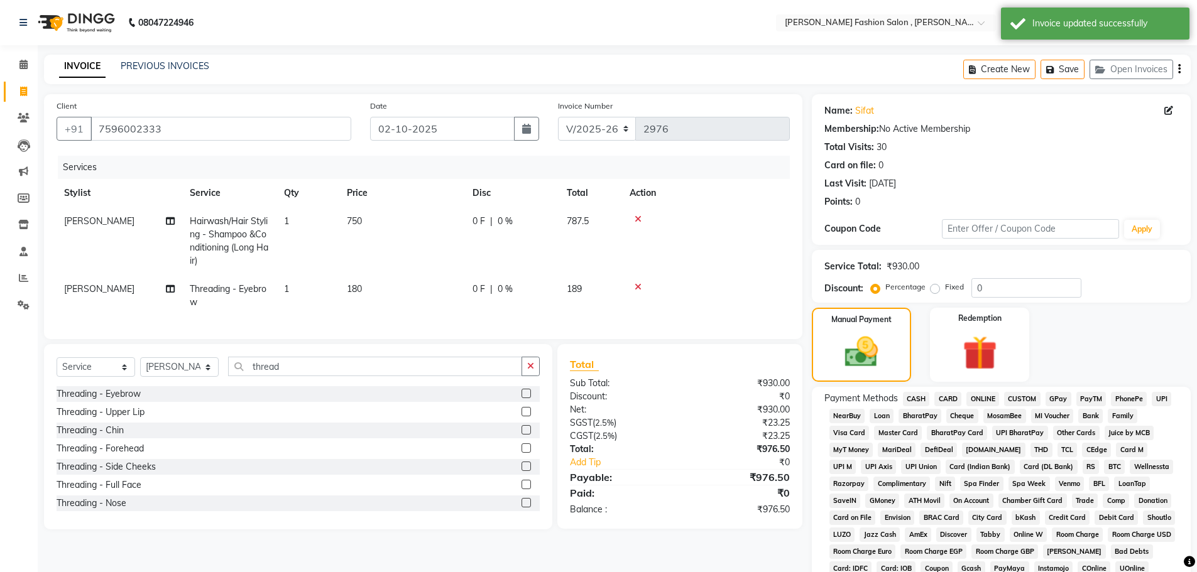
click at [25, 82] on link "Invoice" at bounding box center [19, 92] width 30 height 21
select select "service"
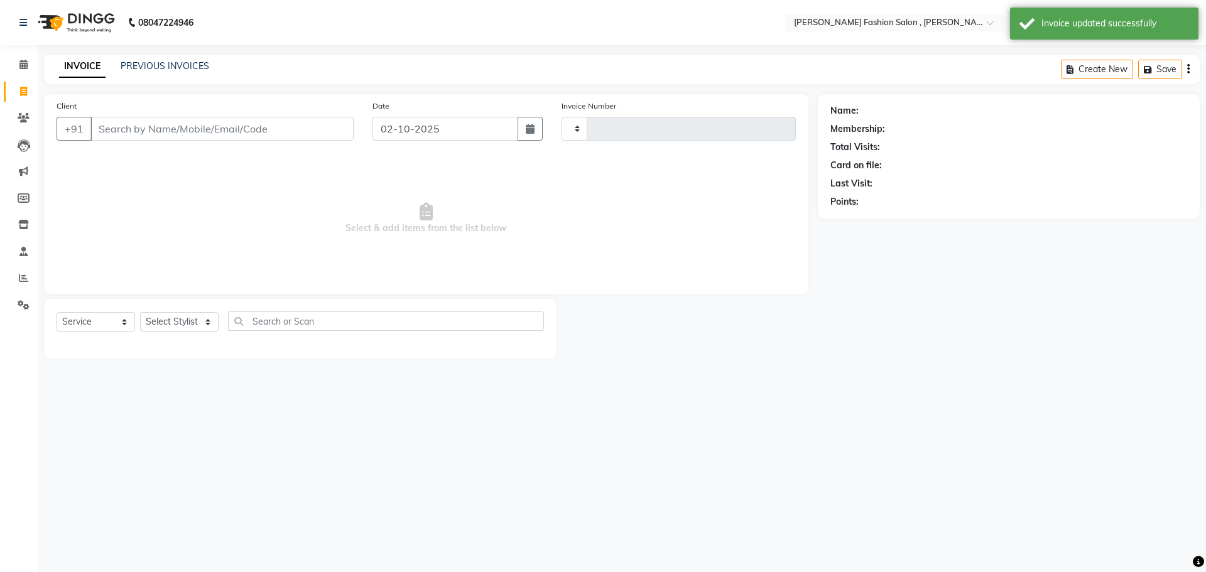
type input "2976"
select select "5233"
click at [128, 121] on input "Client" at bounding box center [221, 129] width 263 height 24
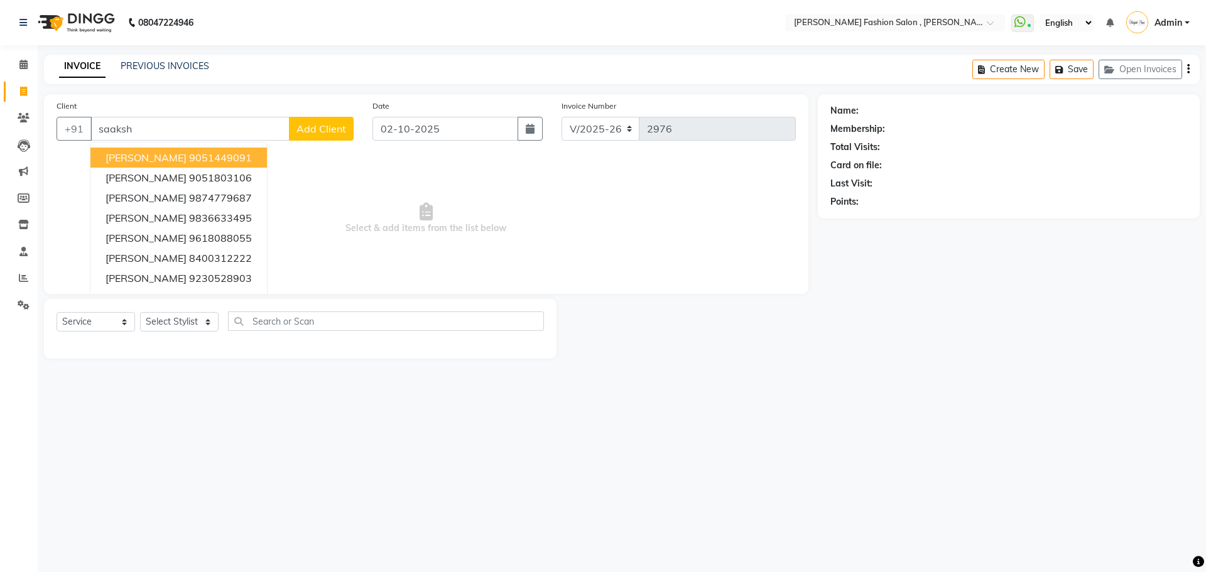
click at [160, 160] on span "[PERSON_NAME]" at bounding box center [146, 157] width 81 height 13
type input "9051449091"
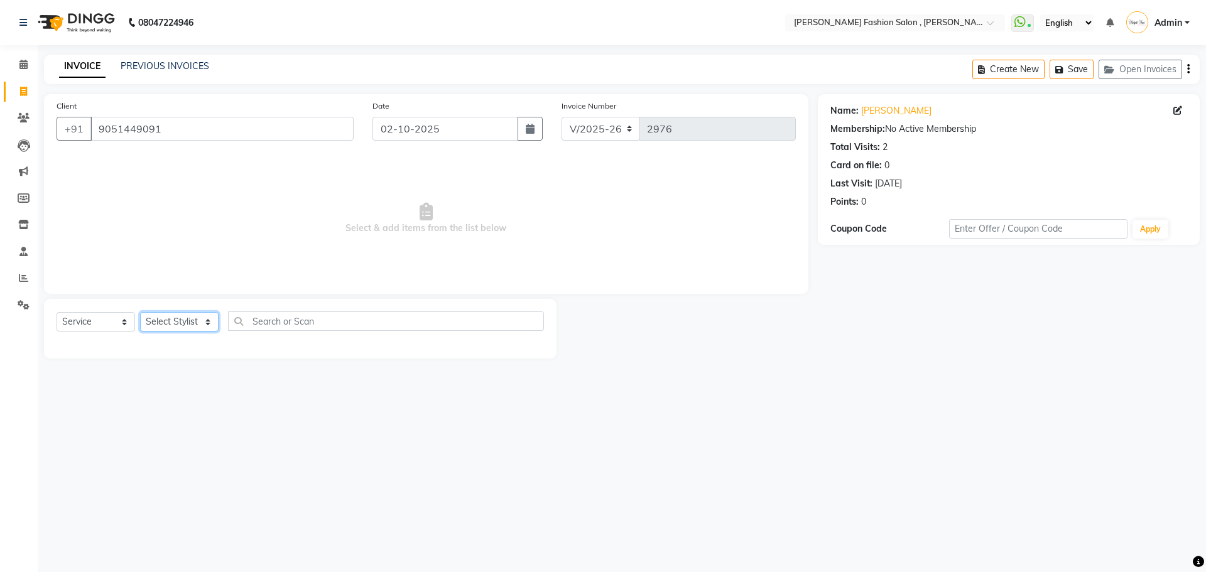
click at [205, 322] on select "Select Stylist [PERSON_NAME] [PERSON_NAME] [PERSON_NAME] [PERSON_NAME] [PERSON_…" at bounding box center [179, 321] width 79 height 19
select select "33881"
click at [140, 312] on select "Select Stylist [PERSON_NAME] [PERSON_NAME] [PERSON_NAME] [PERSON_NAME] [PERSON_…" at bounding box center [179, 321] width 79 height 19
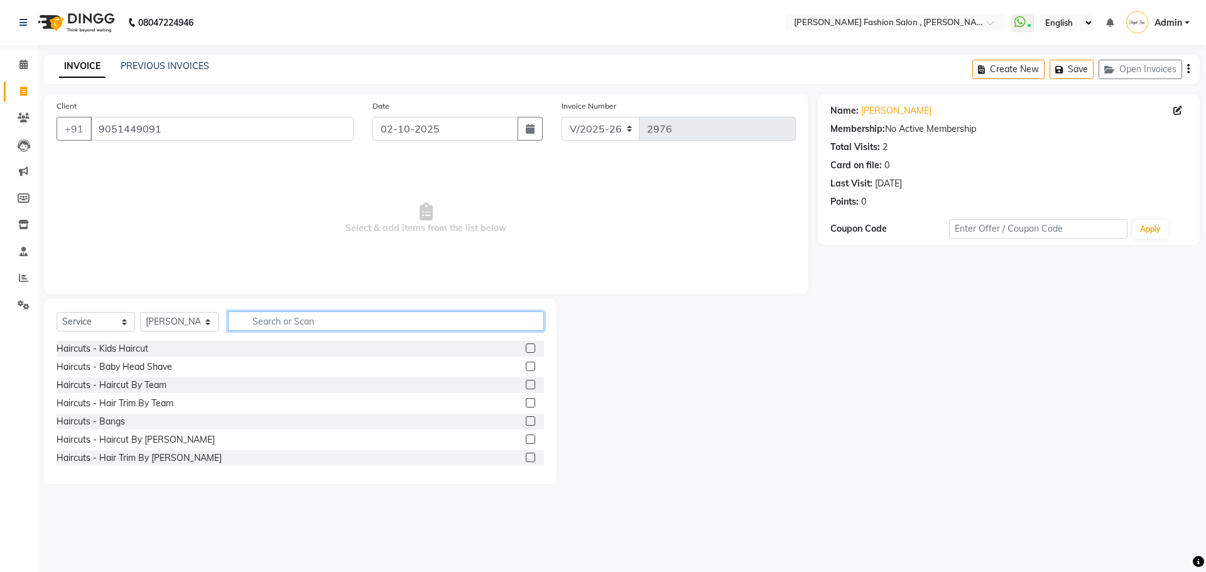
click at [257, 319] on input "text" at bounding box center [386, 321] width 316 height 19
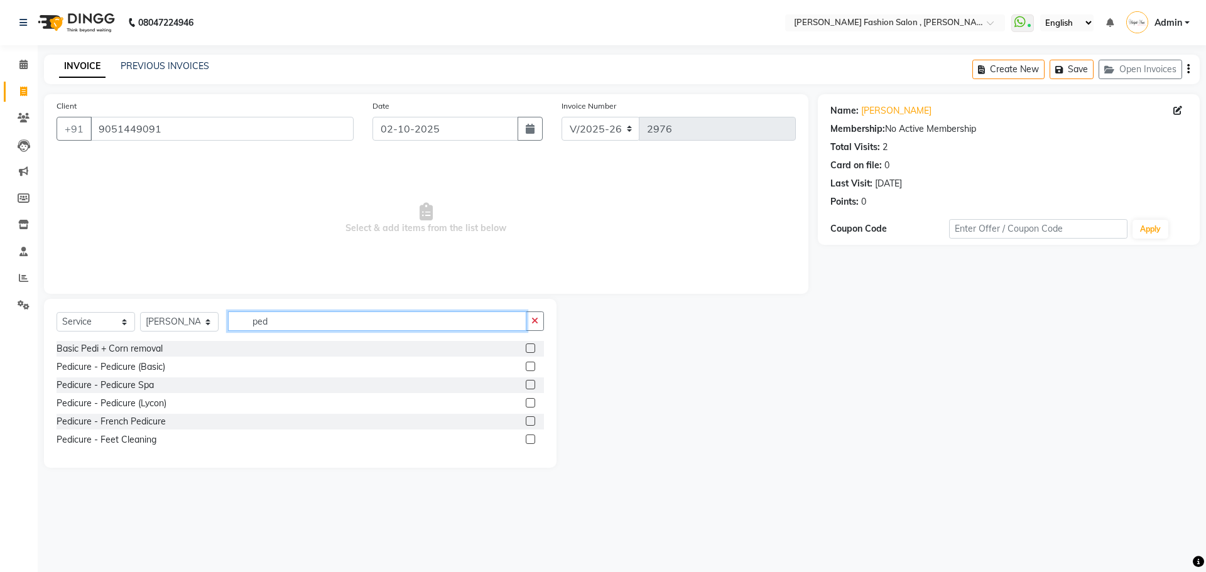
type input "ped"
click at [533, 385] on label at bounding box center [530, 384] width 9 height 9
click at [533, 385] on input "checkbox" at bounding box center [530, 385] width 8 height 8
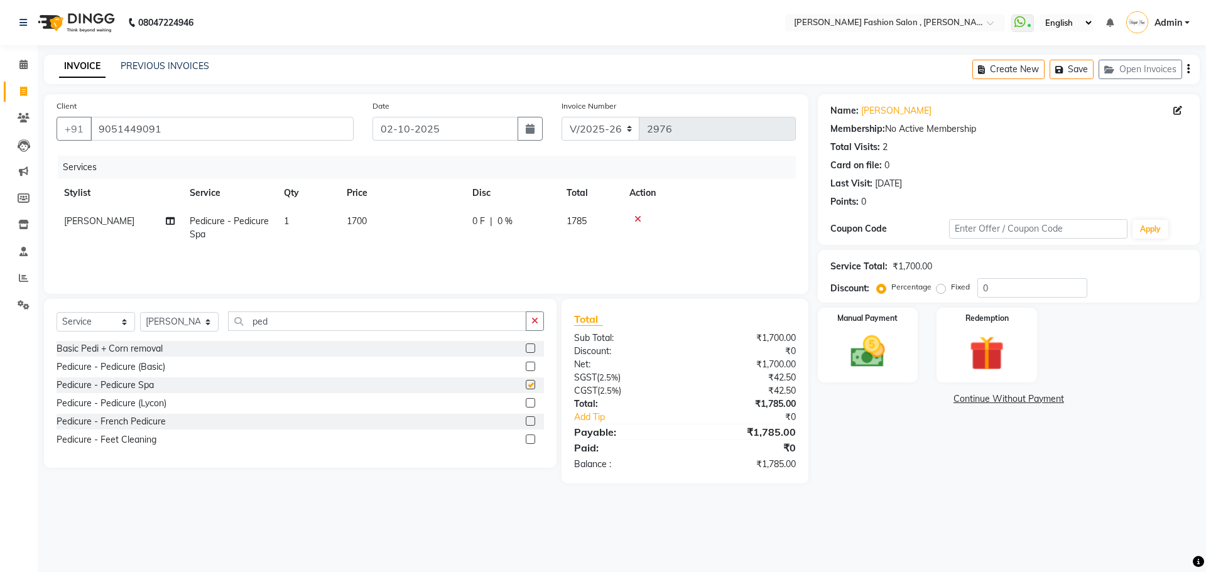
checkbox input "false"
click at [867, 373] on img at bounding box center [868, 351] width 58 height 41
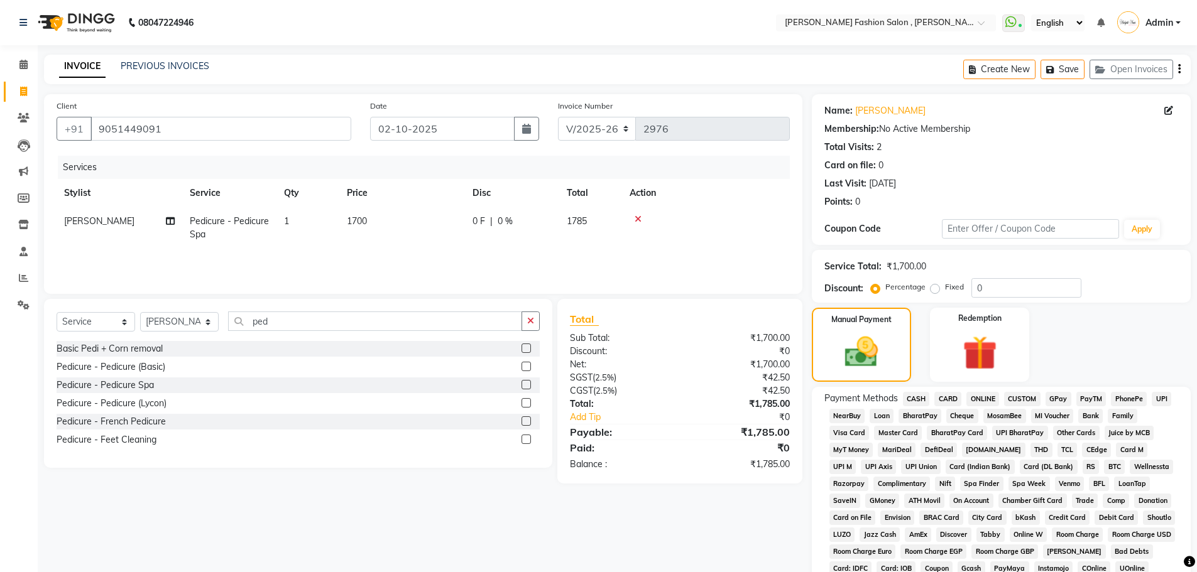
click at [953, 393] on span "CARD" at bounding box center [947, 399] width 27 height 14
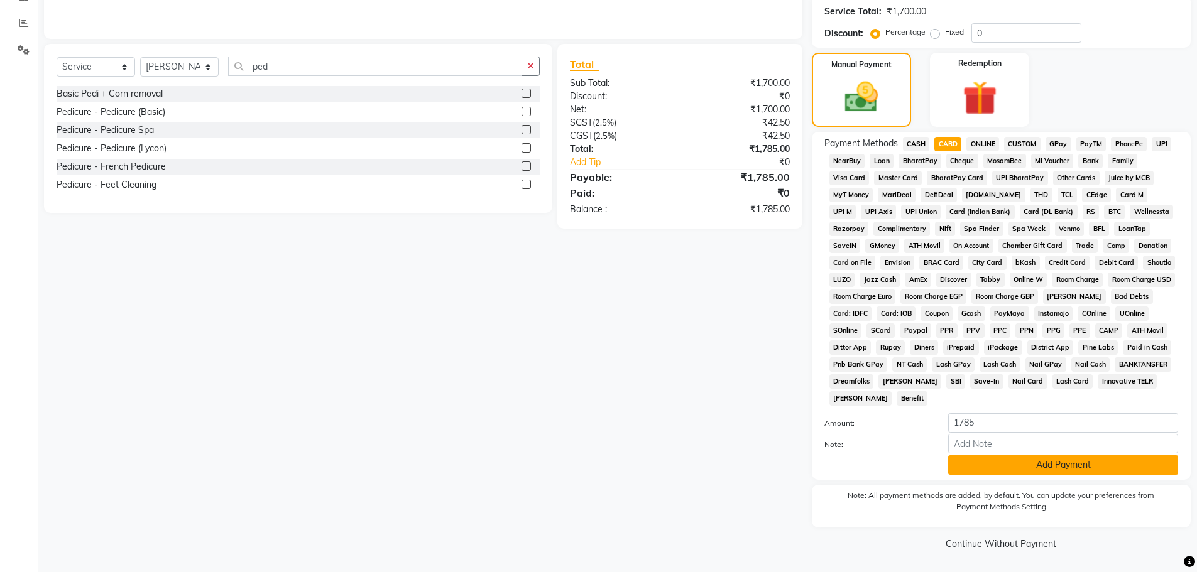
click at [1050, 467] on button "Add Payment" at bounding box center [1063, 464] width 230 height 19
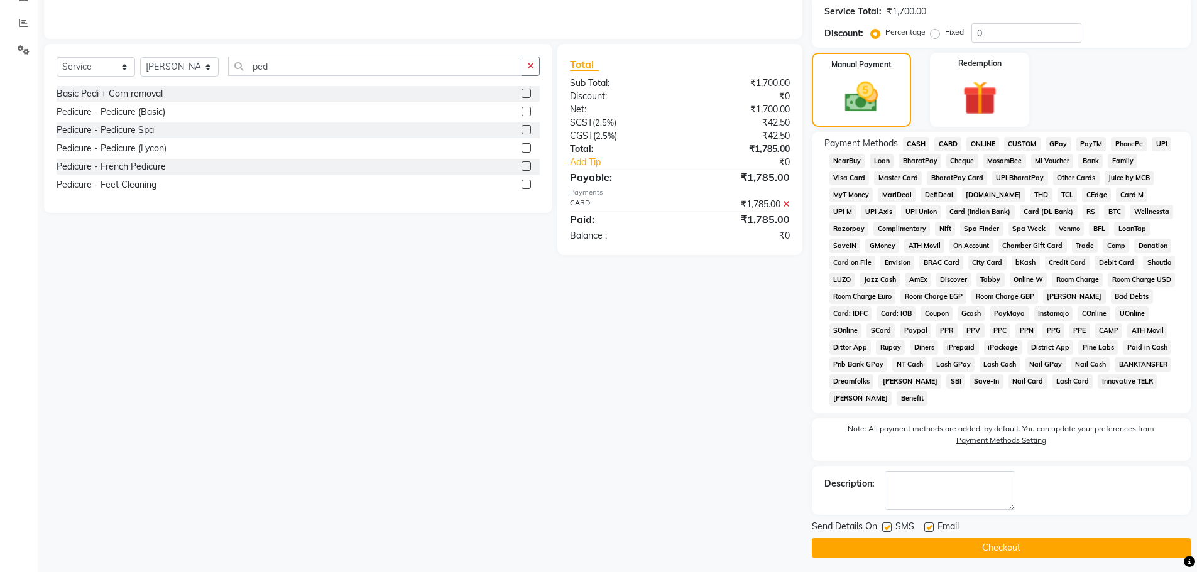
click at [1032, 541] on button "Checkout" at bounding box center [1001, 547] width 379 height 19
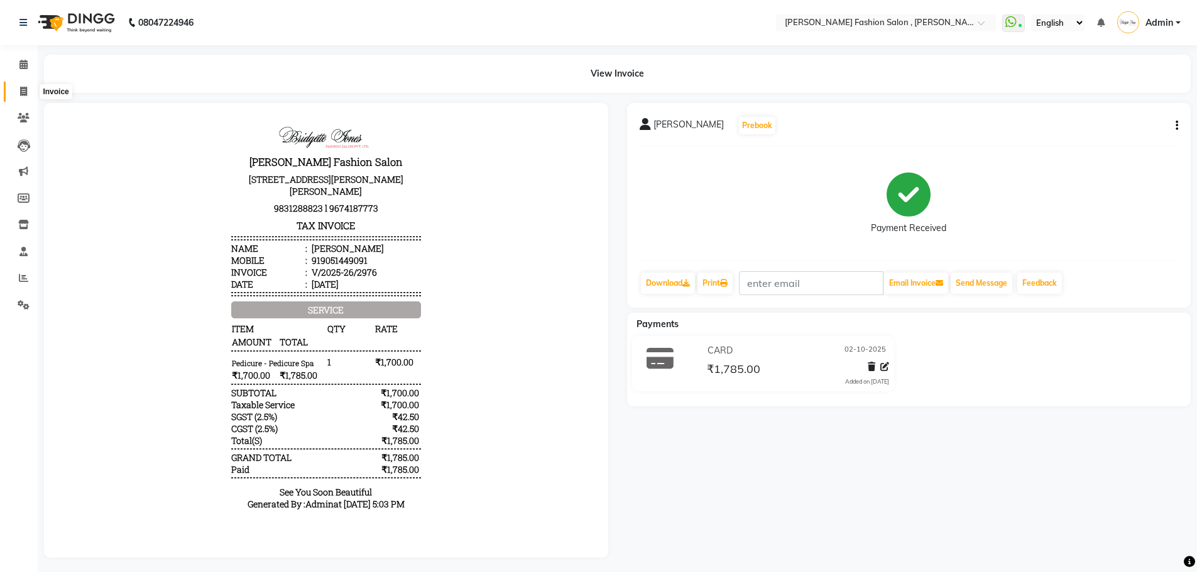
click at [20, 94] on icon at bounding box center [23, 91] width 7 height 9
select select "service"
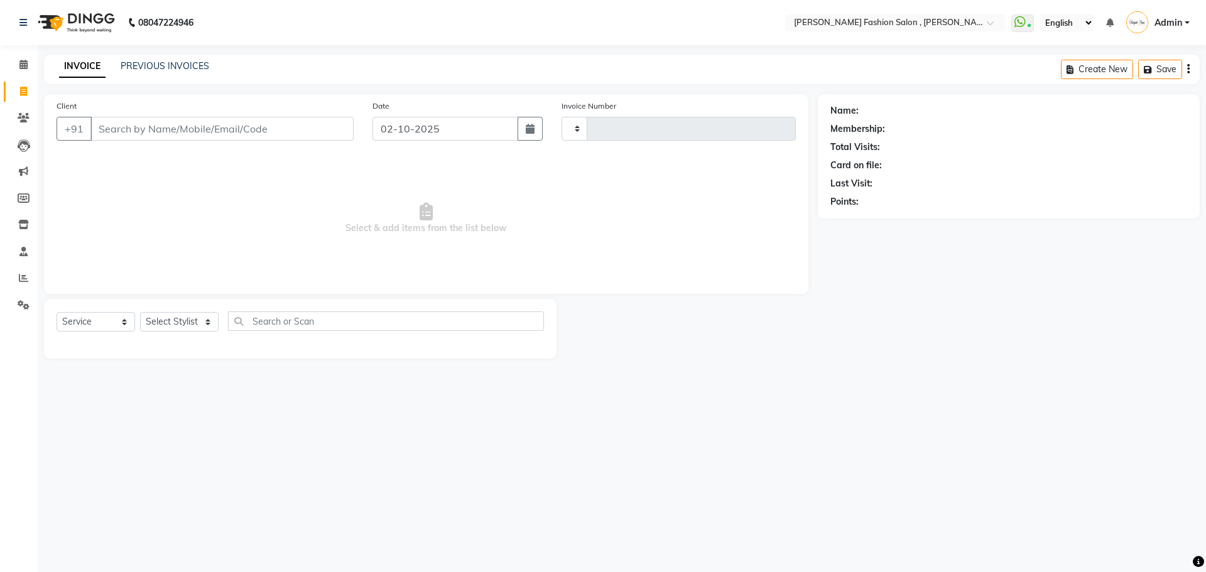
type input "2977"
select select "5233"
click at [134, 125] on input "Client" at bounding box center [221, 129] width 263 height 24
click at [100, 125] on input "Client" at bounding box center [221, 129] width 263 height 24
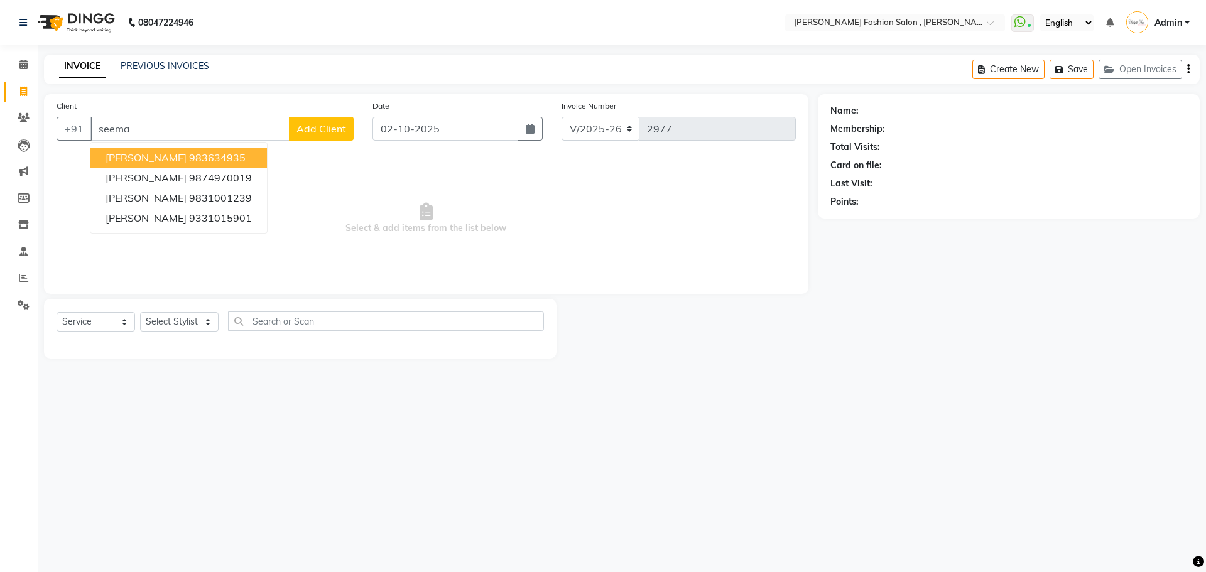
click at [121, 156] on span "[PERSON_NAME]" at bounding box center [146, 157] width 81 height 13
type input "983634935"
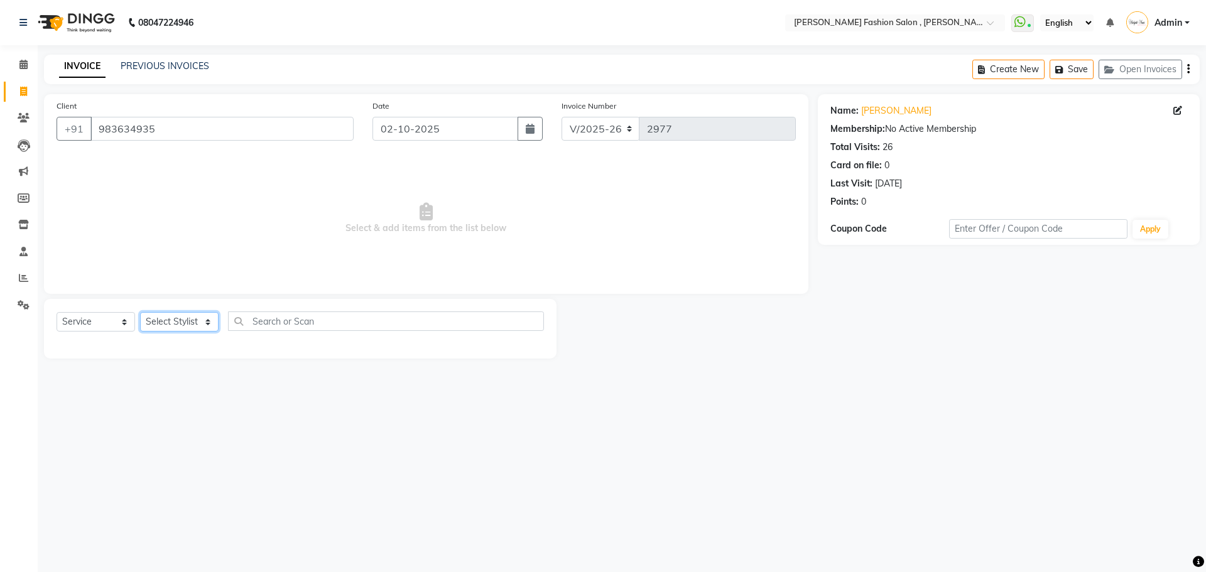
click at [183, 322] on select "Select Stylist [PERSON_NAME] [PERSON_NAME] [PERSON_NAME] [PERSON_NAME] [PERSON_…" at bounding box center [179, 321] width 79 height 19
select select "33881"
click at [140, 312] on select "Select Stylist [PERSON_NAME] [PERSON_NAME] [PERSON_NAME] [PERSON_NAME] [PERSON_…" at bounding box center [179, 321] width 79 height 19
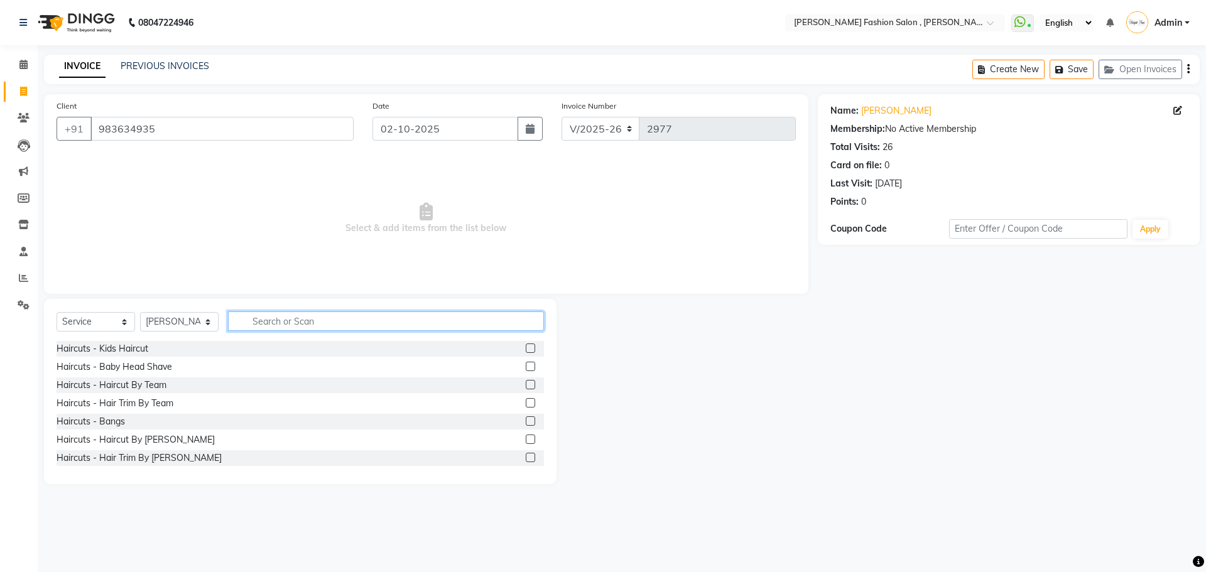
click at [267, 318] on input "text" at bounding box center [386, 321] width 316 height 19
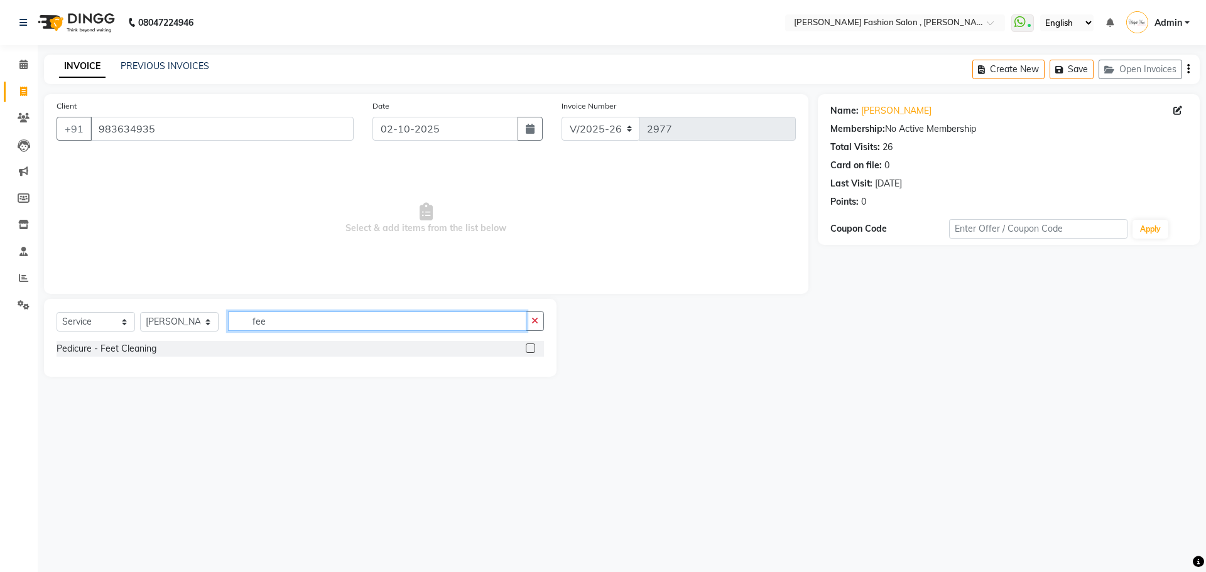
type input "fee"
click at [533, 350] on label at bounding box center [530, 348] width 9 height 9
click at [533, 350] on input "checkbox" at bounding box center [530, 349] width 8 height 8
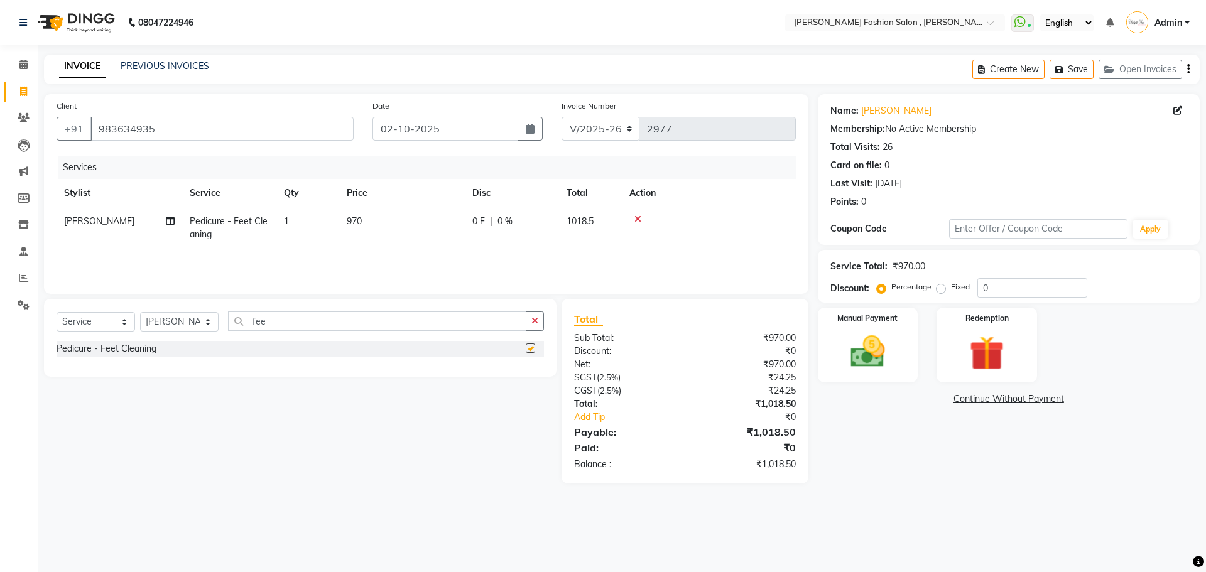
checkbox input "false"
click at [366, 218] on td "970" at bounding box center [402, 227] width 126 height 41
select select "33881"
drag, startPoint x: 445, startPoint y: 227, endPoint x: 412, endPoint y: 240, distance: 35.6
click at [412, 240] on td "970" at bounding box center [461, 233] width 126 height 53
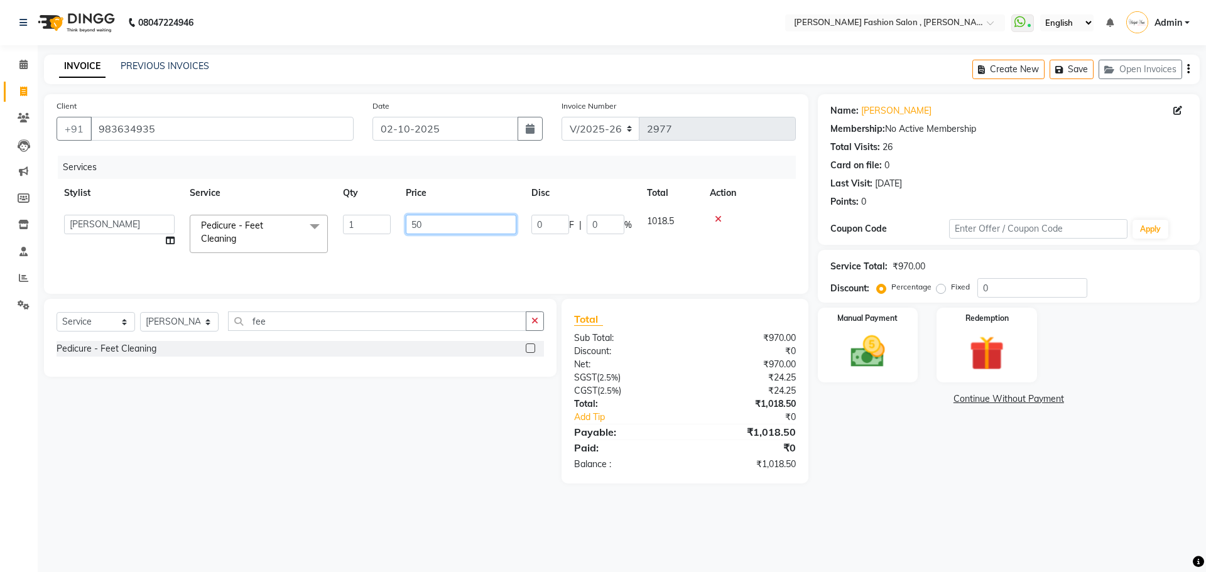
type input "500"
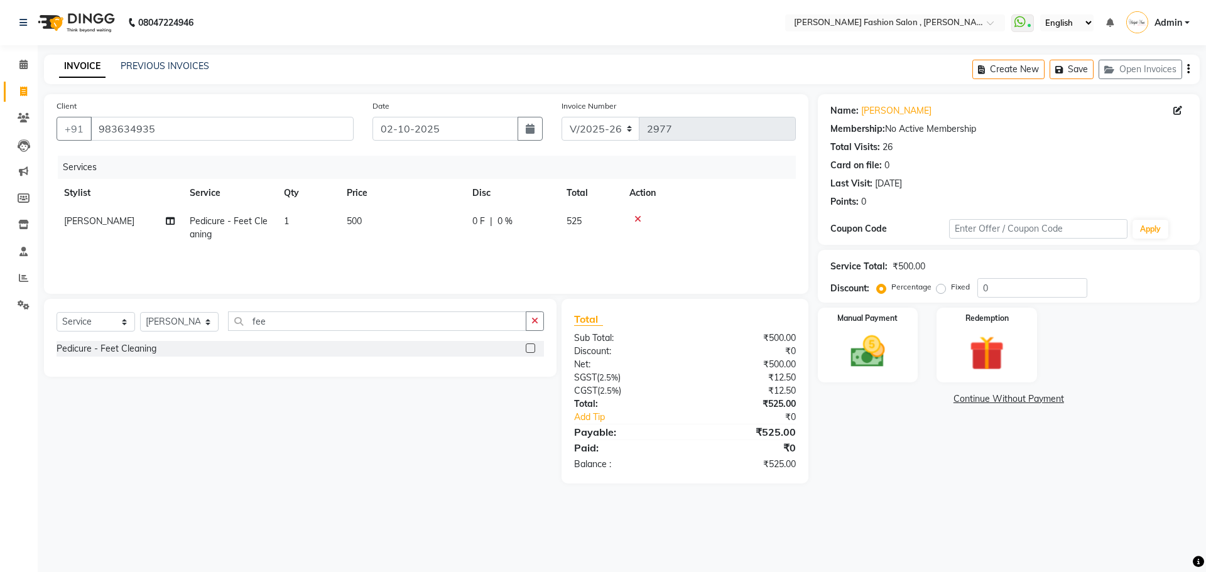
click at [484, 256] on div "Services Stylist Service Qty Price Disc Total Action [PERSON_NAME] Pedicure - F…" at bounding box center [426, 219] width 739 height 126
click at [21, 89] on icon at bounding box center [23, 91] width 7 height 9
select select "service"
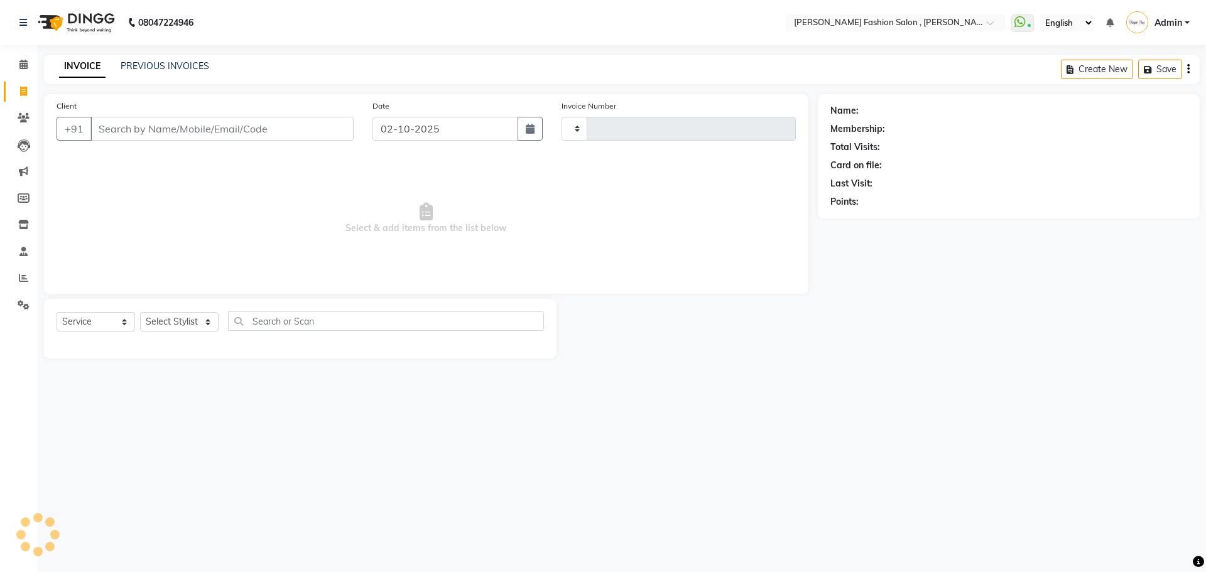
type input "2977"
select select "5233"
click at [1107, 67] on icon "button" at bounding box center [1111, 69] width 15 height 9
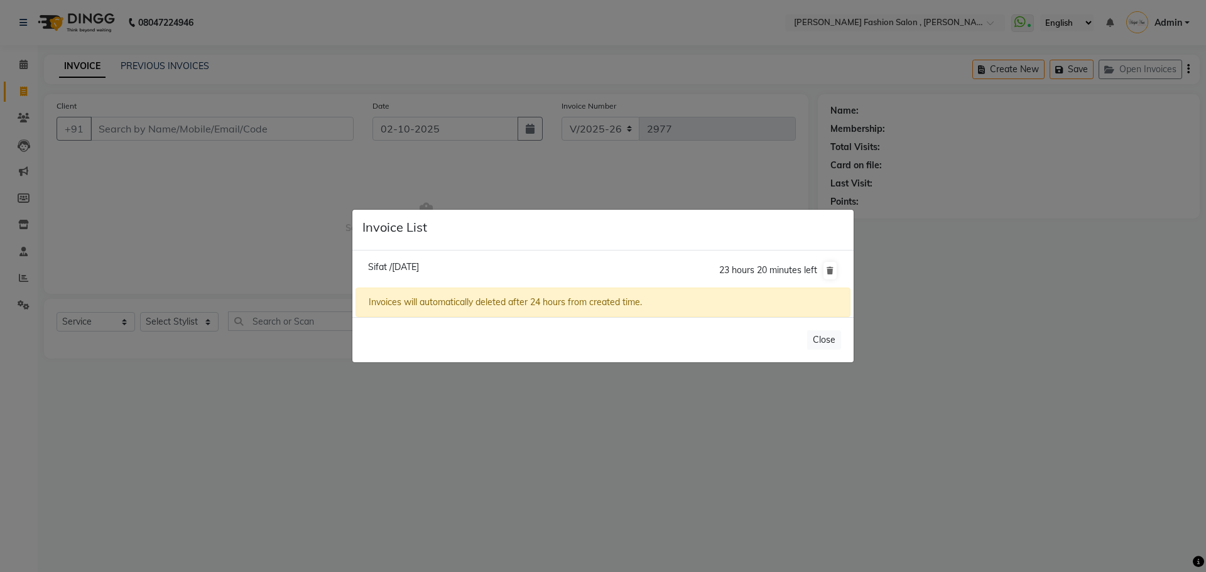
click at [419, 263] on span "Sifat /[DATE]" at bounding box center [393, 266] width 51 height 11
type input "7596002333"
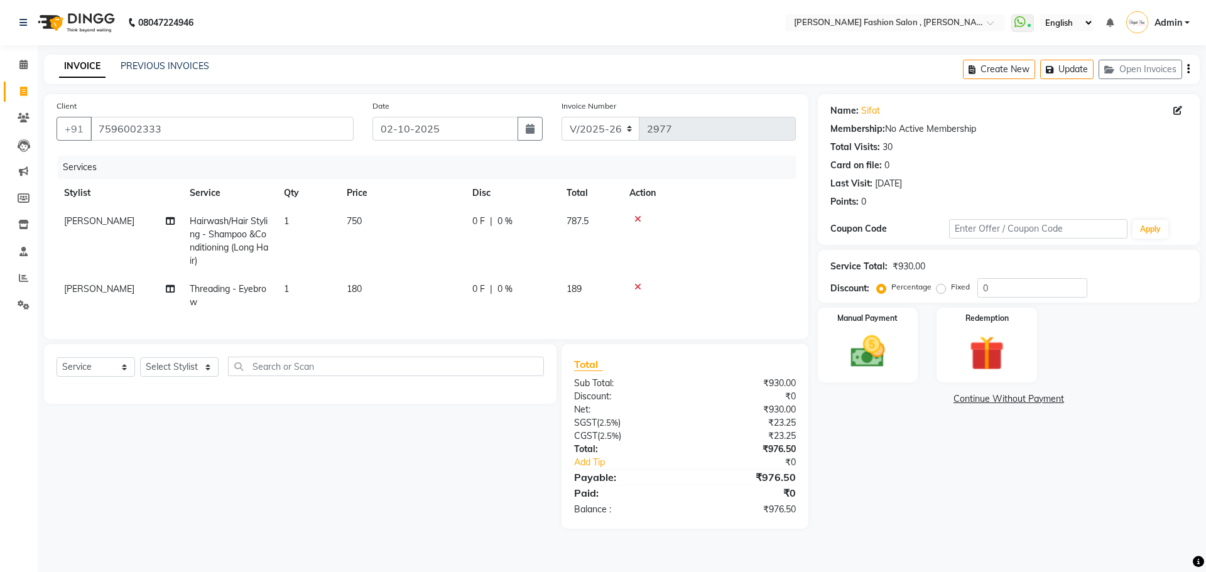
click at [371, 229] on td "750" at bounding box center [402, 241] width 126 height 68
select select "33875"
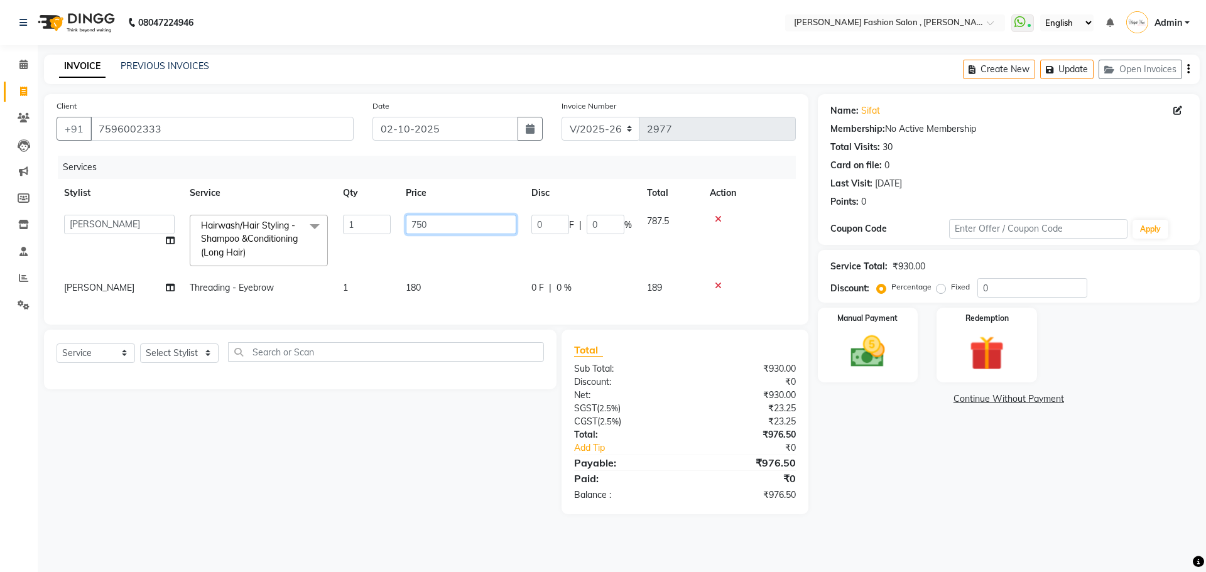
drag, startPoint x: 446, startPoint y: 222, endPoint x: 401, endPoint y: 252, distance: 53.8
click at [401, 252] on td "750" at bounding box center [461, 240] width 126 height 67
type input "675"
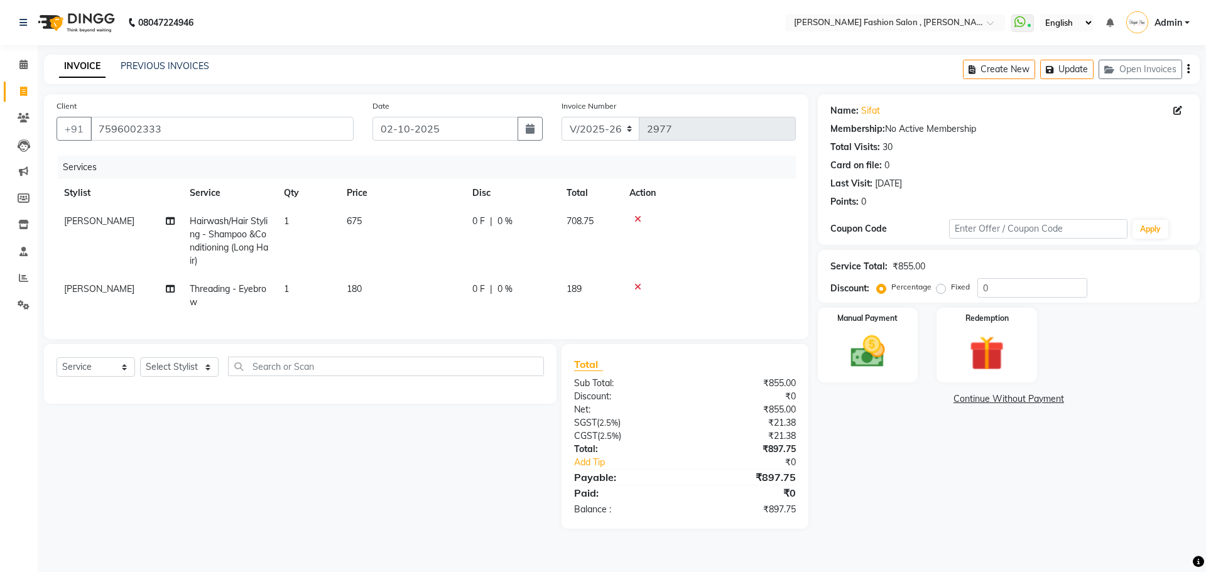
click at [456, 248] on td "675" at bounding box center [402, 241] width 126 height 68
select select "33875"
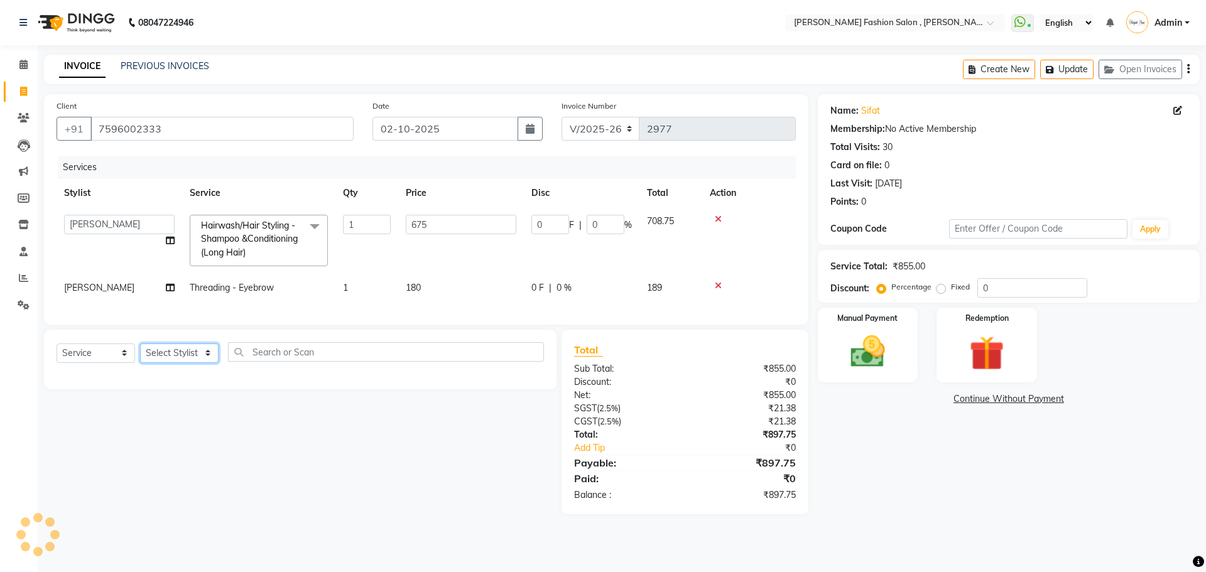
click at [187, 357] on select "Select Stylist [PERSON_NAME] [PERSON_NAME] [PERSON_NAME] [PERSON_NAME] [PERSON_…" at bounding box center [179, 353] width 79 height 19
select select "33875"
click at [140, 352] on select "Select Stylist [PERSON_NAME] [PERSON_NAME] [PERSON_NAME] [PERSON_NAME] [PERSON_…" at bounding box center [179, 353] width 79 height 19
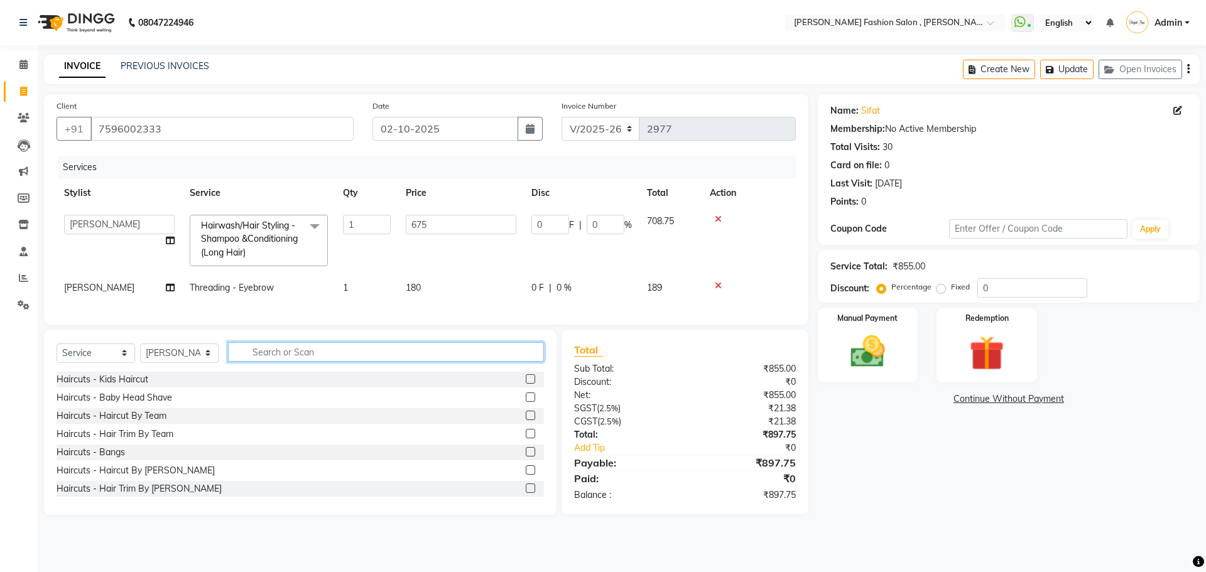
click at [258, 361] on input "text" at bounding box center [386, 351] width 316 height 19
type input "upper"
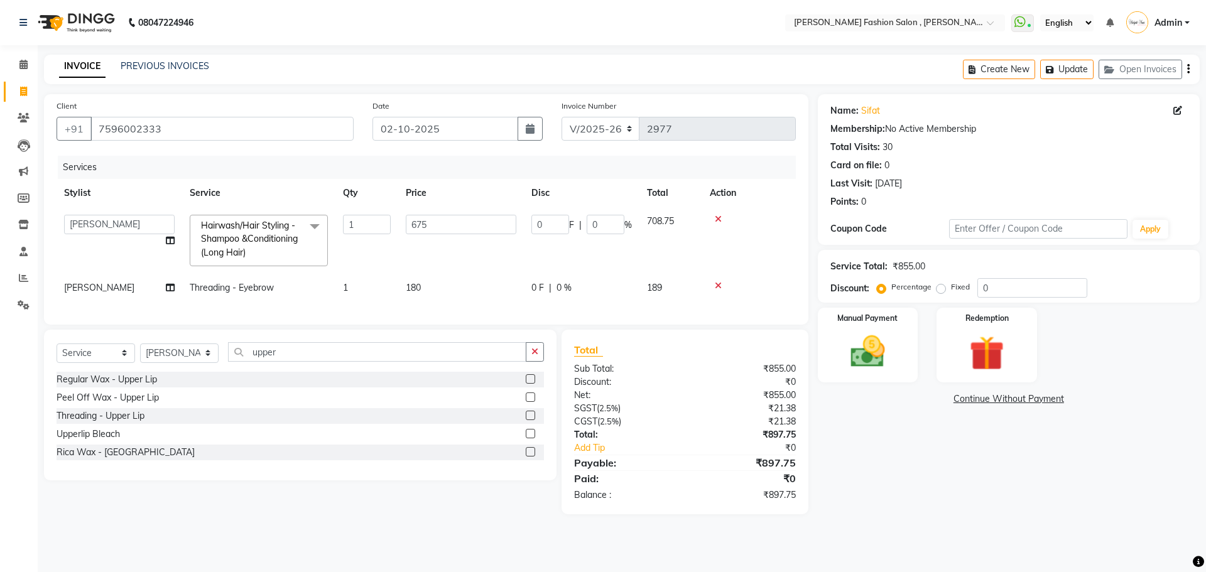
click at [528, 420] on label at bounding box center [530, 415] width 9 height 9
click at [528, 420] on input "checkbox" at bounding box center [530, 416] width 8 height 8
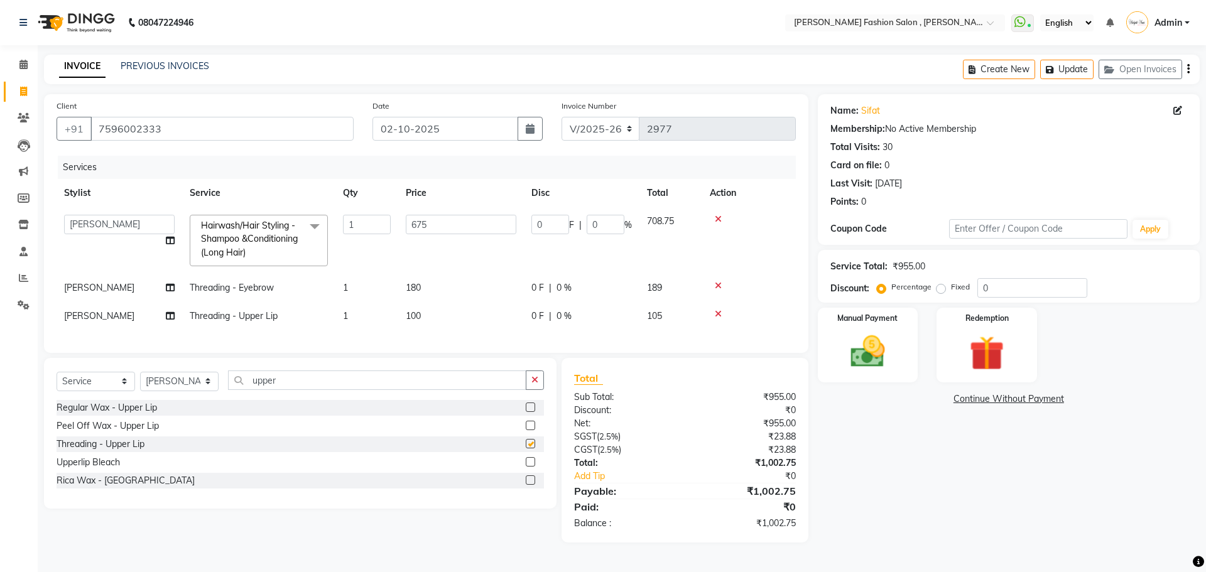
checkbox input "false"
click at [859, 358] on img at bounding box center [868, 351] width 58 height 41
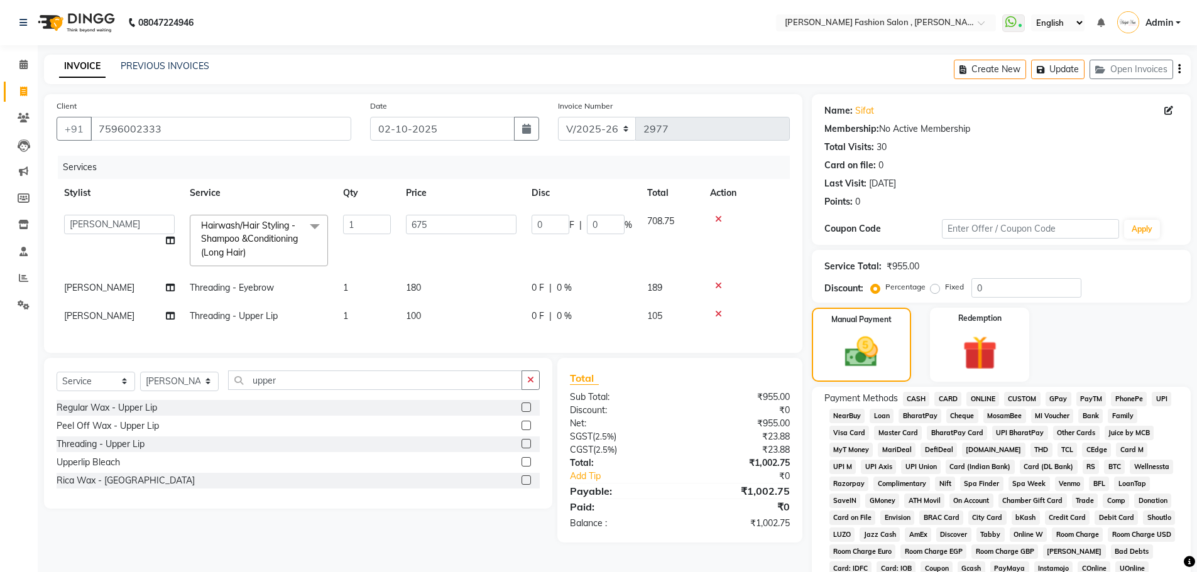
click at [919, 399] on span "CASH" at bounding box center [916, 399] width 27 height 14
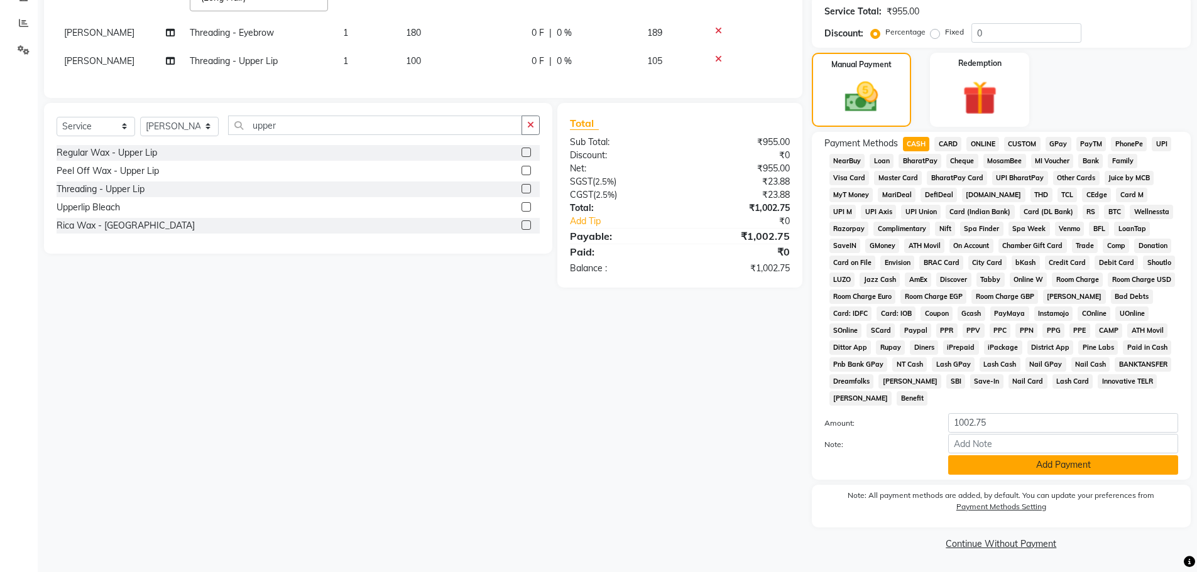
click at [1013, 466] on button "Add Payment" at bounding box center [1063, 464] width 230 height 19
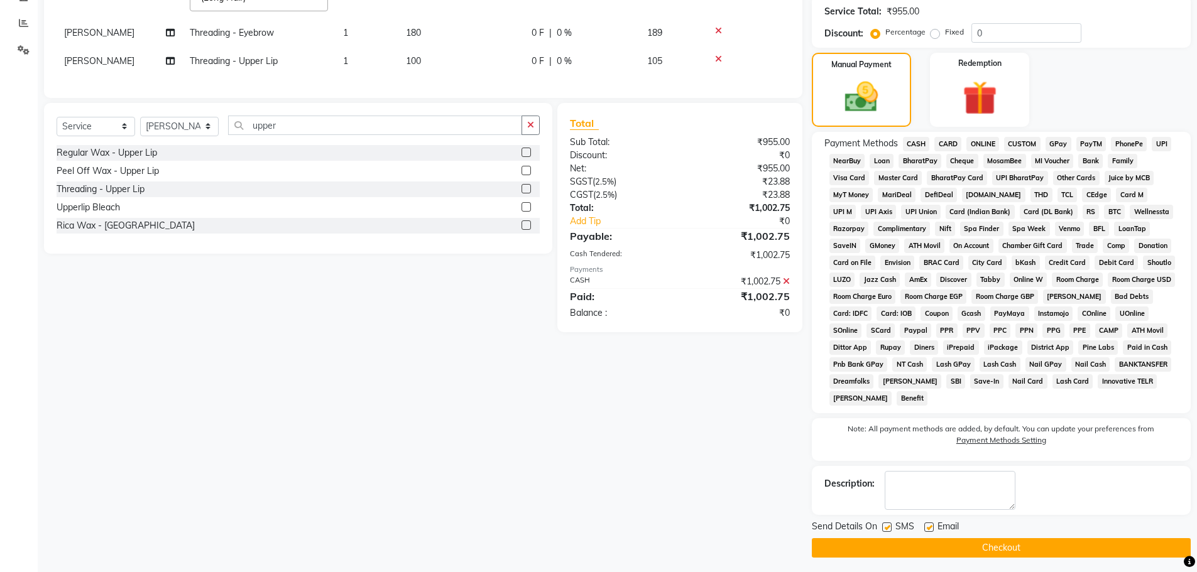
click at [1003, 552] on button "Checkout" at bounding box center [1001, 547] width 379 height 19
